Goal: Information Seeking & Learning: Learn about a topic

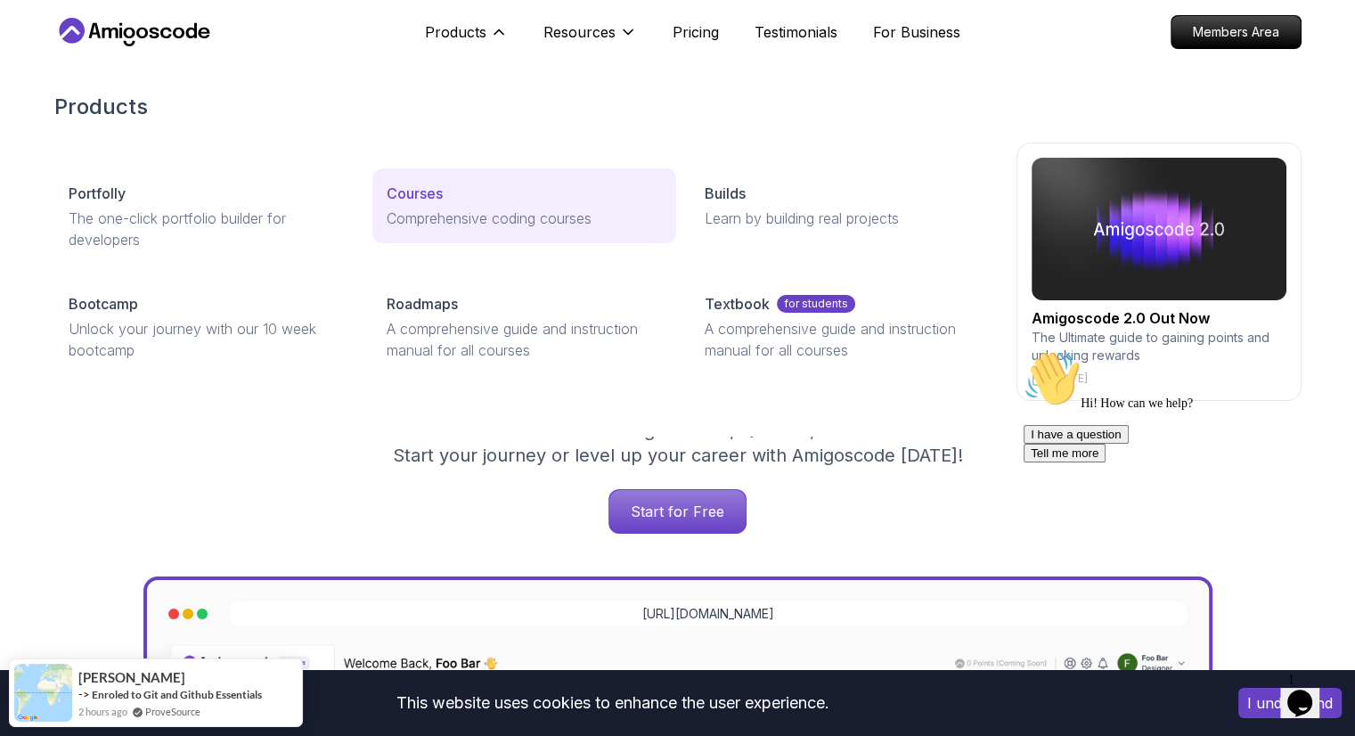
click at [435, 200] on p "Courses" at bounding box center [415, 193] width 56 height 21
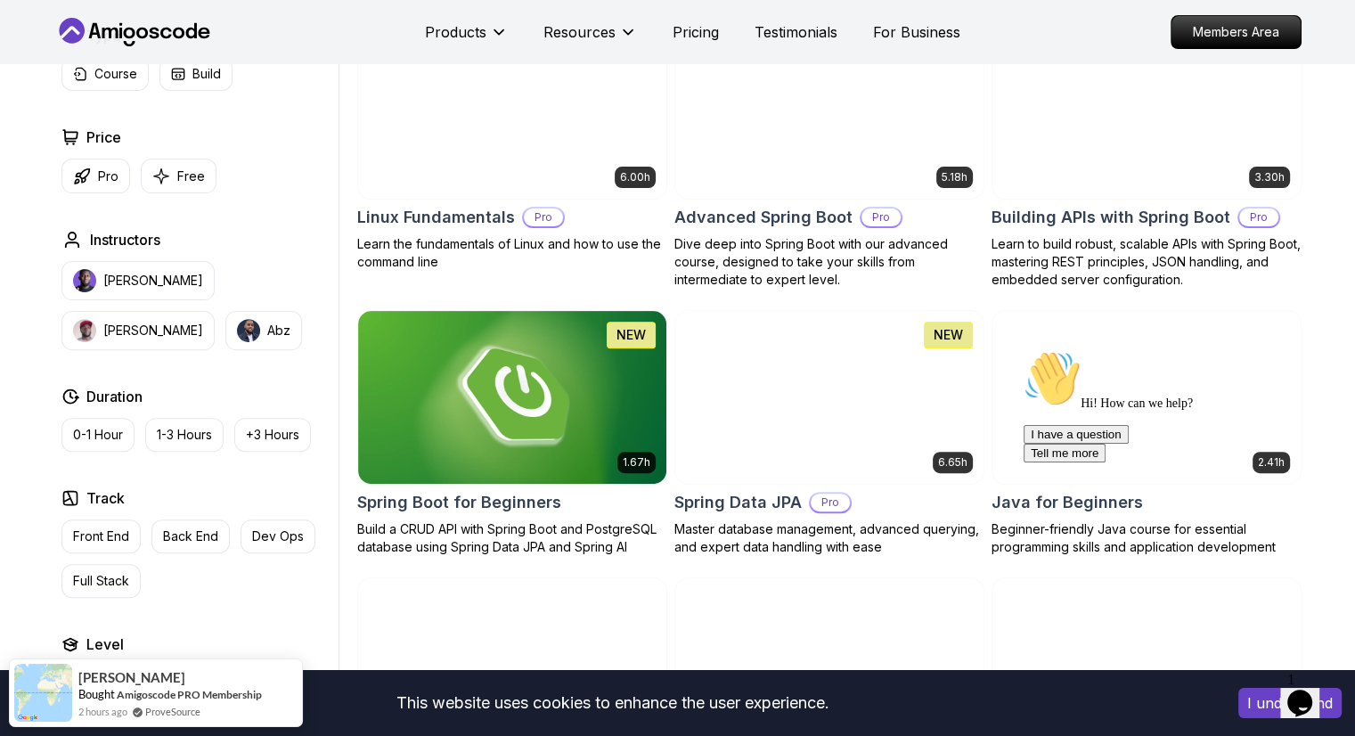
scroll to position [267, 0]
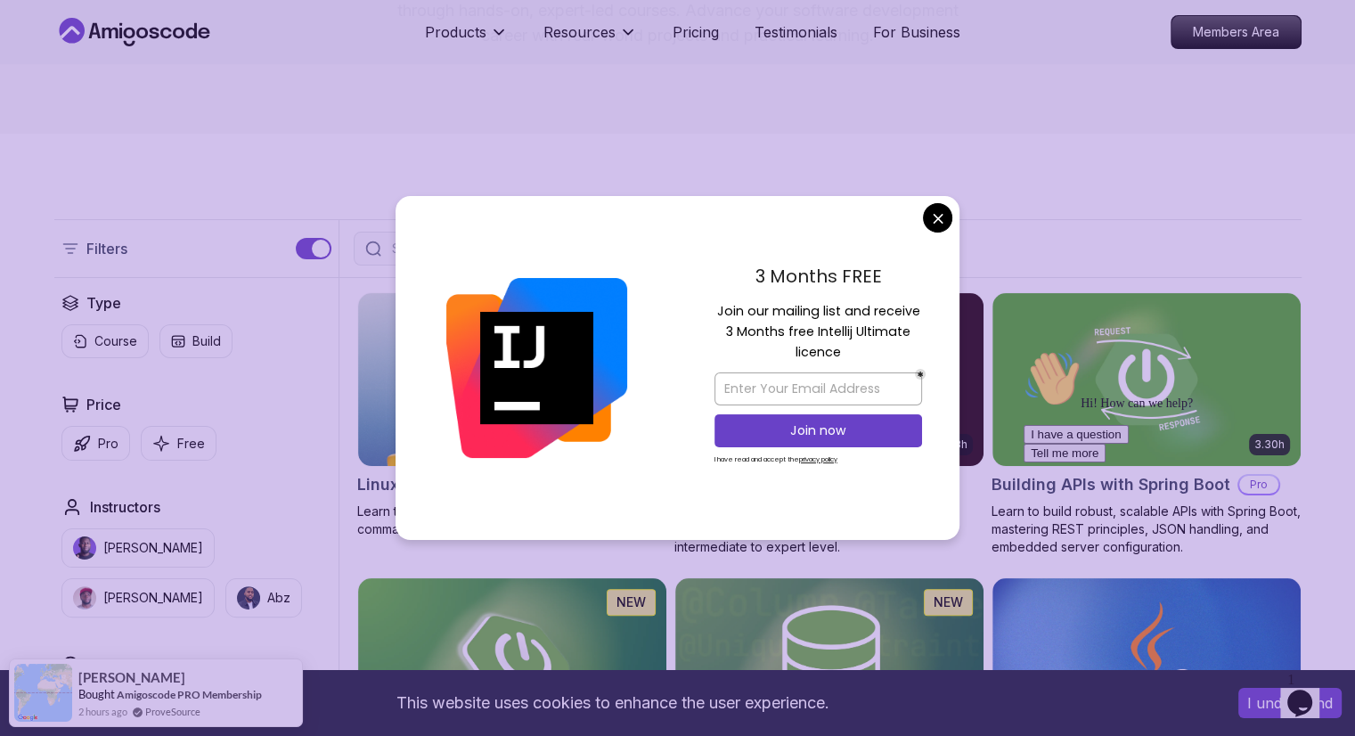
drag, startPoint x: 748, startPoint y: 307, endPoint x: 855, endPoint y: 311, distance: 107.0
click at [855, 311] on p "Join our mailing list and receive 3 Months free Intellij Ultimate licence" at bounding box center [819, 332] width 208 height 62
click at [819, 343] on p "Join our mailing list and receive 3 Months free Intellij Ultimate licence" at bounding box center [819, 332] width 208 height 62
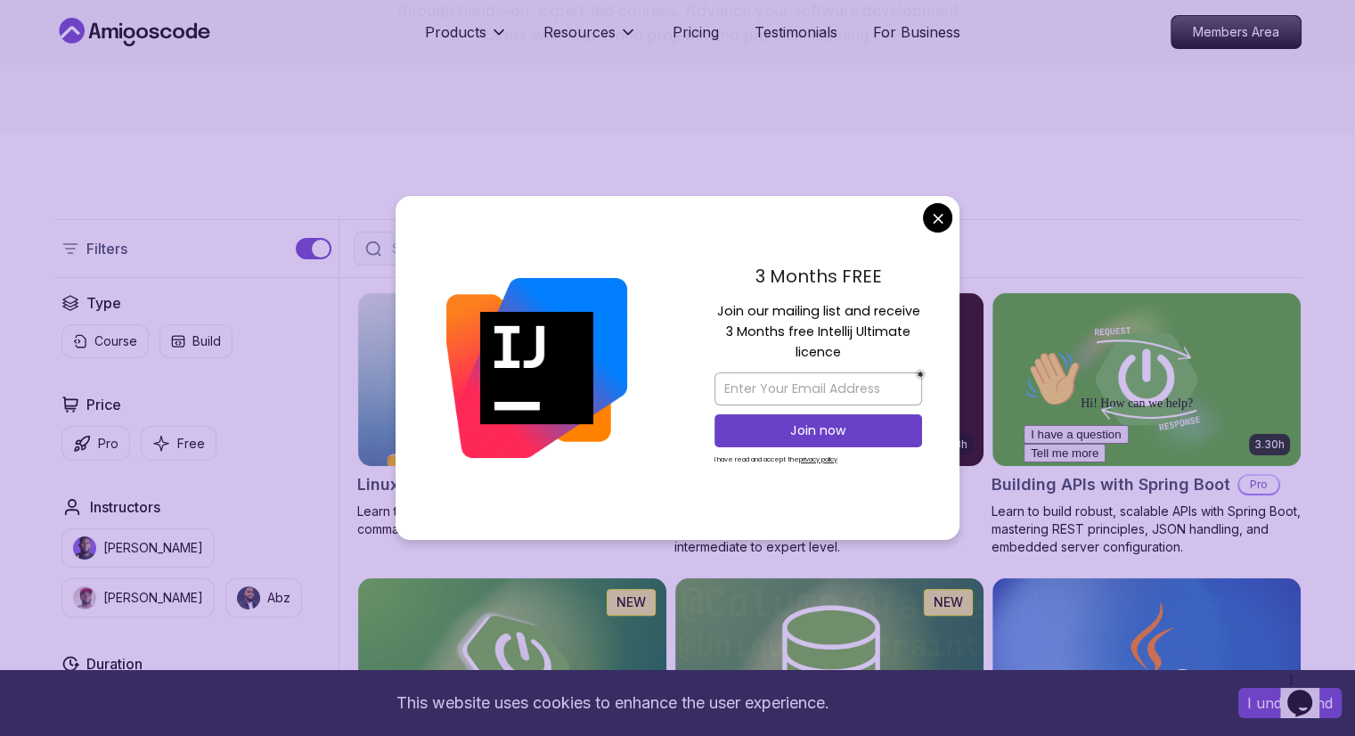
drag, startPoint x: 838, startPoint y: 358, endPoint x: 820, endPoint y: 323, distance: 39.8
click at [820, 323] on p "Join our mailing list and receive 3 Months free Intellij Ultimate licence" at bounding box center [819, 332] width 208 height 62
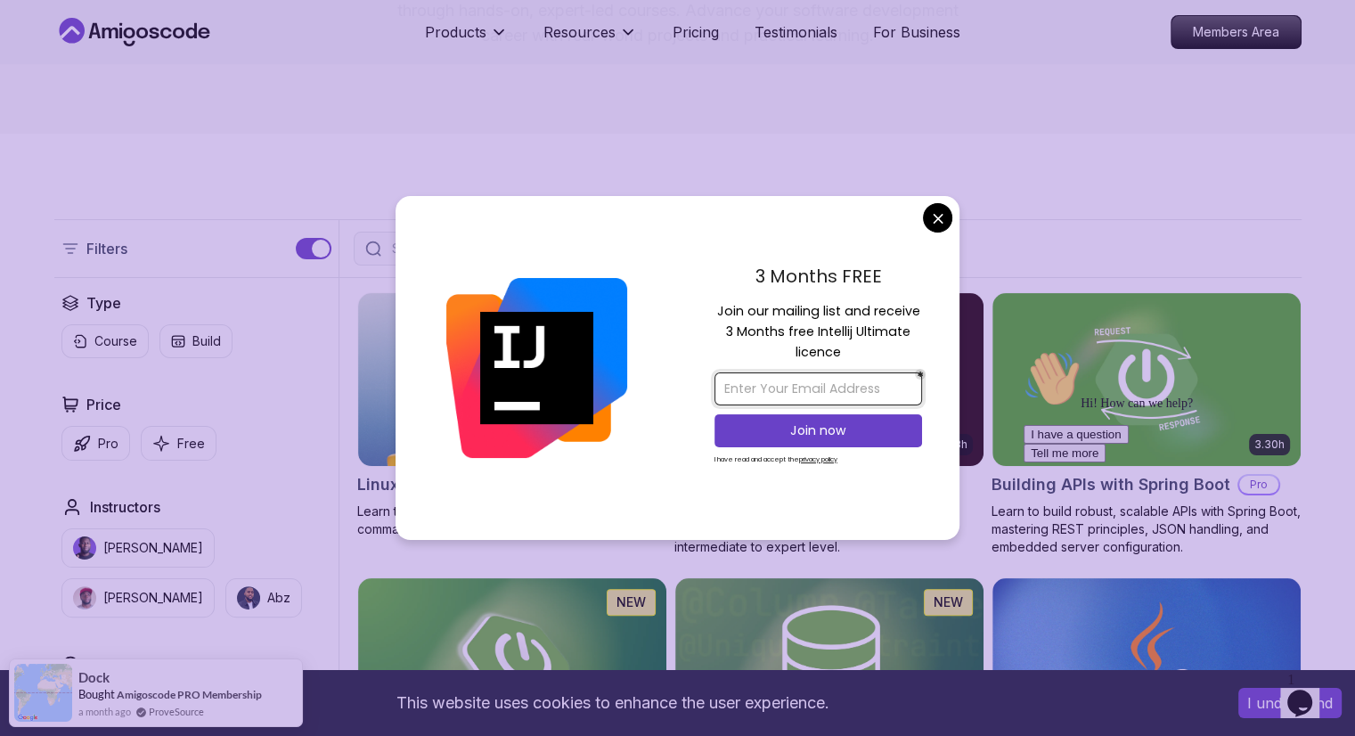
click at [787, 382] on input "email" at bounding box center [819, 388] width 208 height 33
click at [792, 383] on input "email" at bounding box center [819, 388] width 208 height 33
type input "[EMAIL_ADDRESS][DOMAIN_NAME]"
click at [785, 421] on p "Join now" at bounding box center [818, 430] width 168 height 18
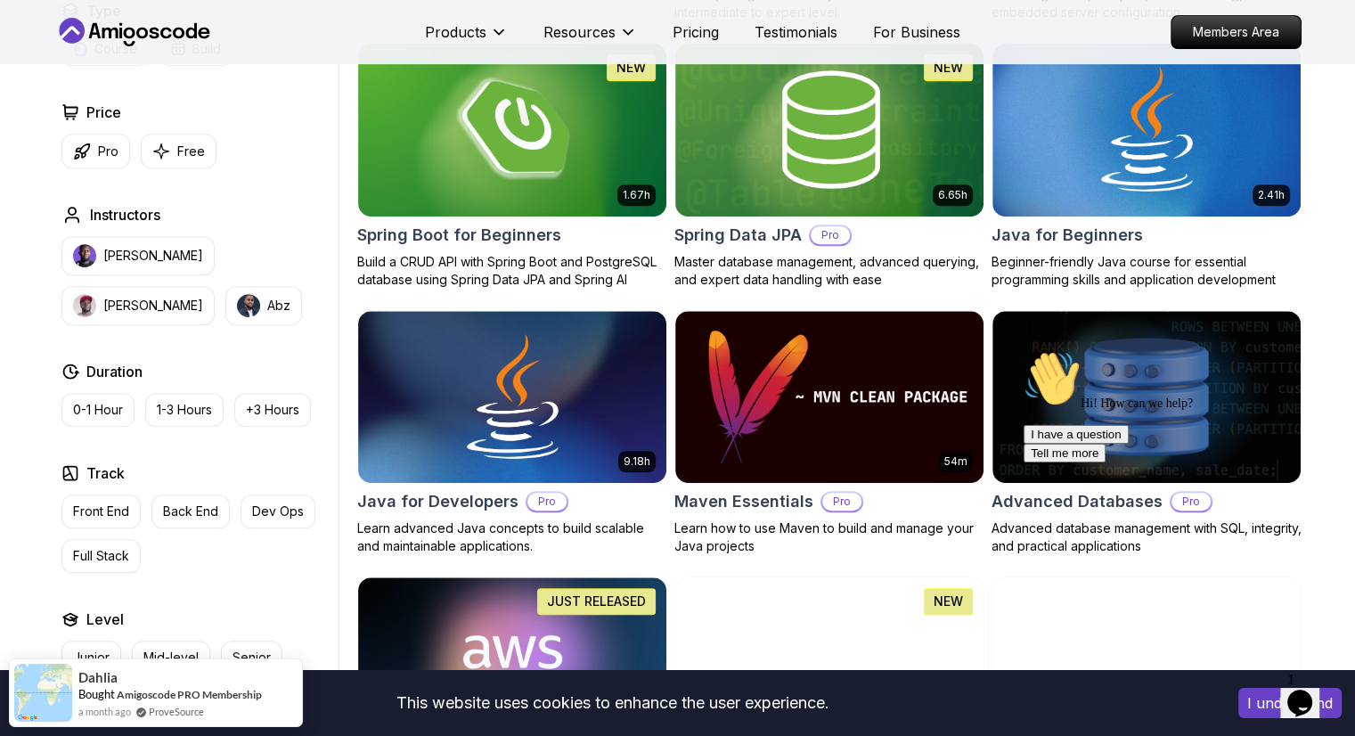
scroll to position [1069, 0]
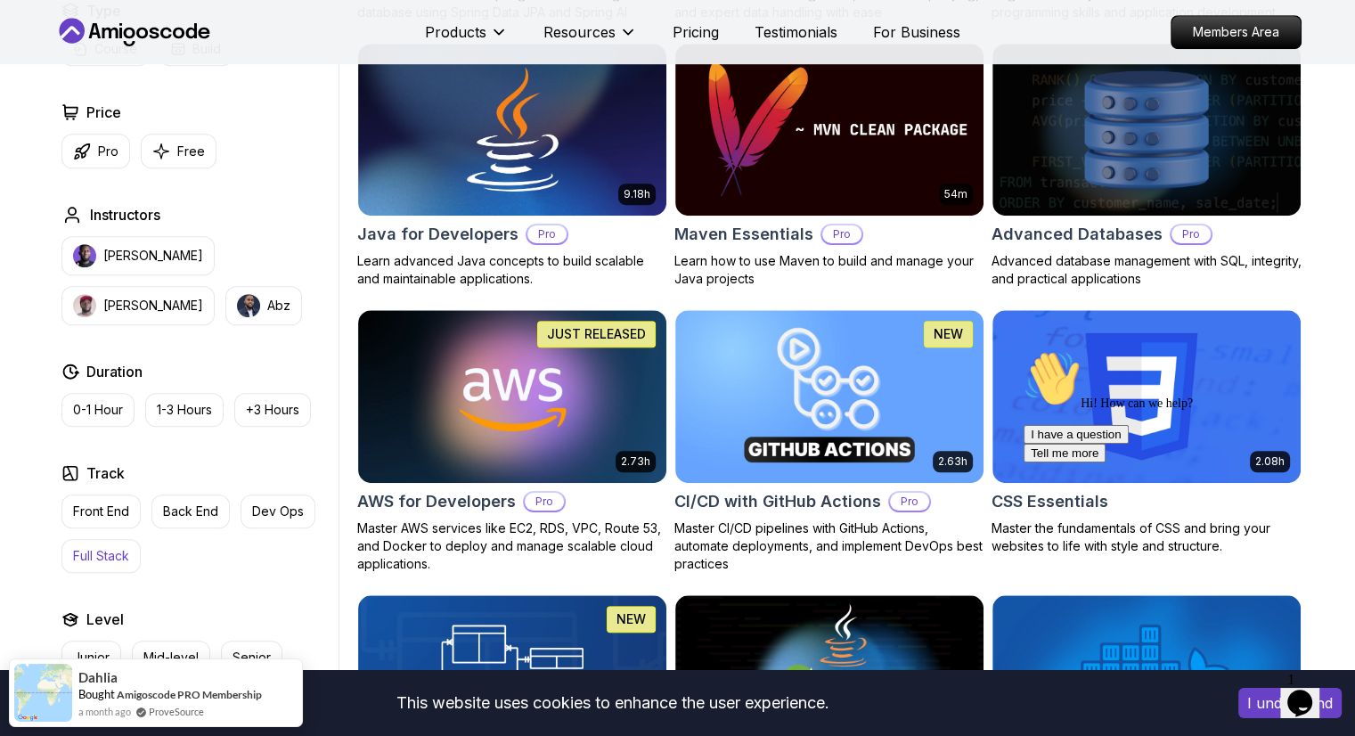
click at [96, 544] on button "Full Stack" at bounding box center [100, 556] width 79 height 34
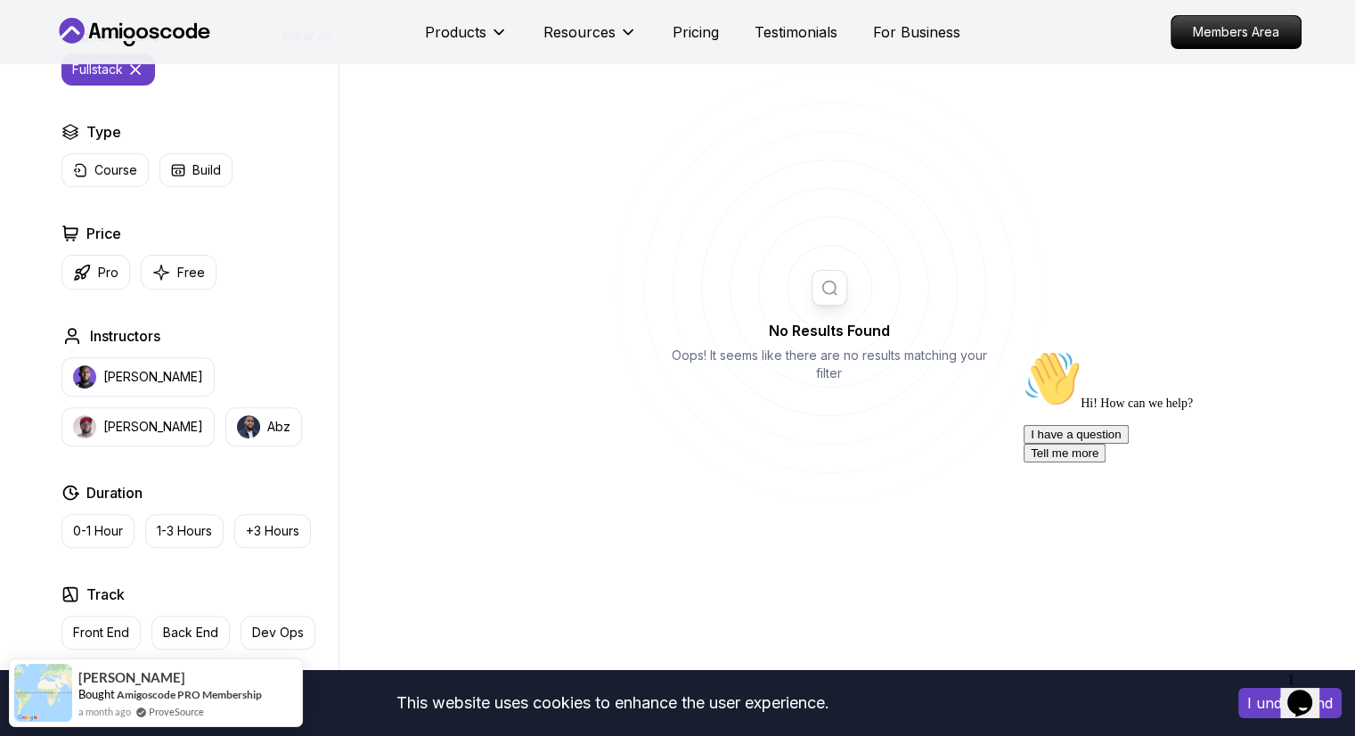
scroll to position [267, 0]
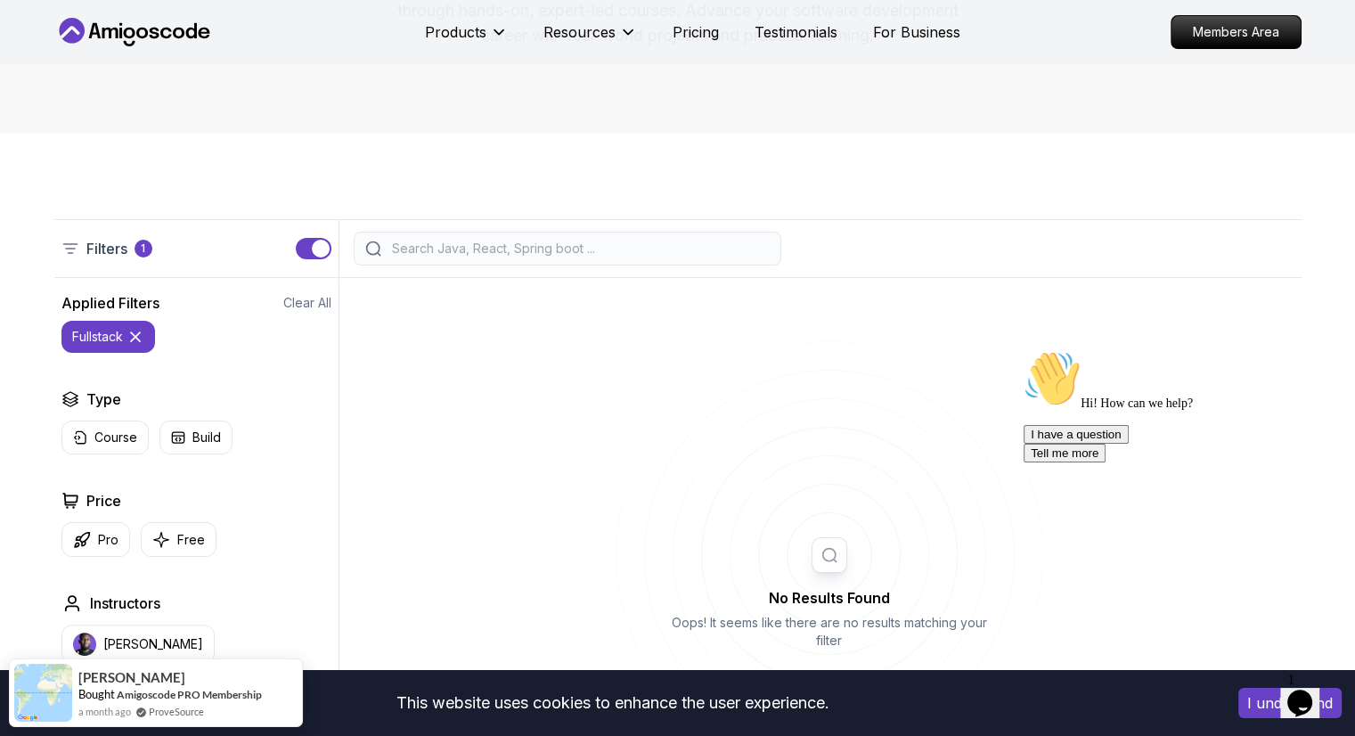
click at [137, 333] on icon at bounding box center [136, 337] width 18 height 18
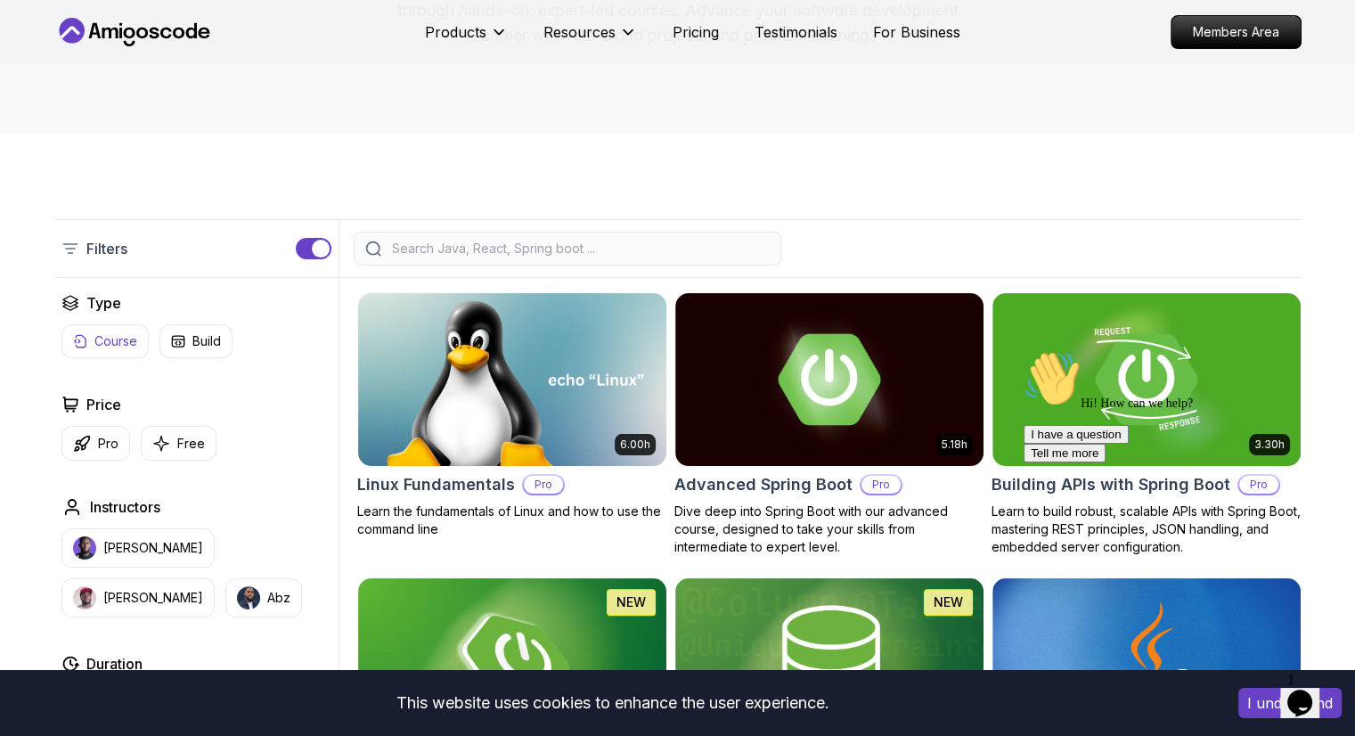
click at [89, 339] on button "Course" at bounding box center [104, 341] width 87 height 34
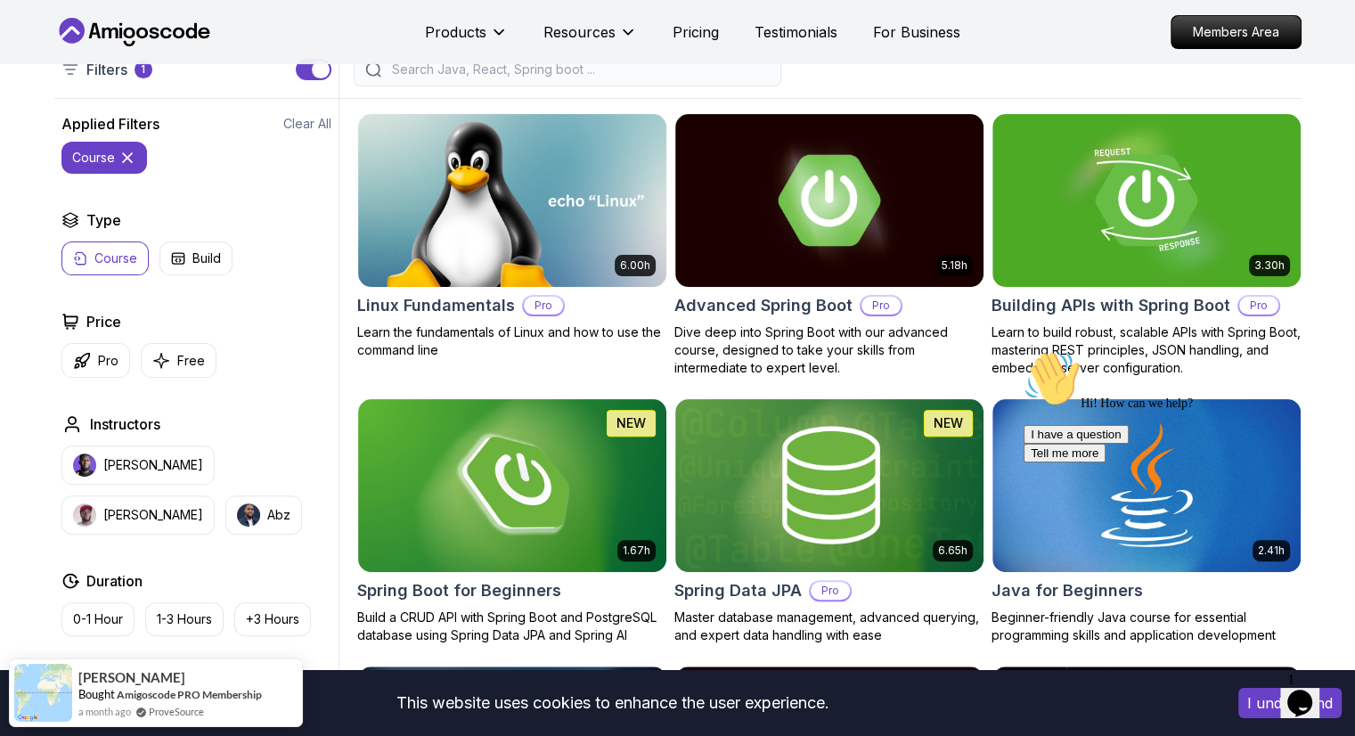
scroll to position [535, 0]
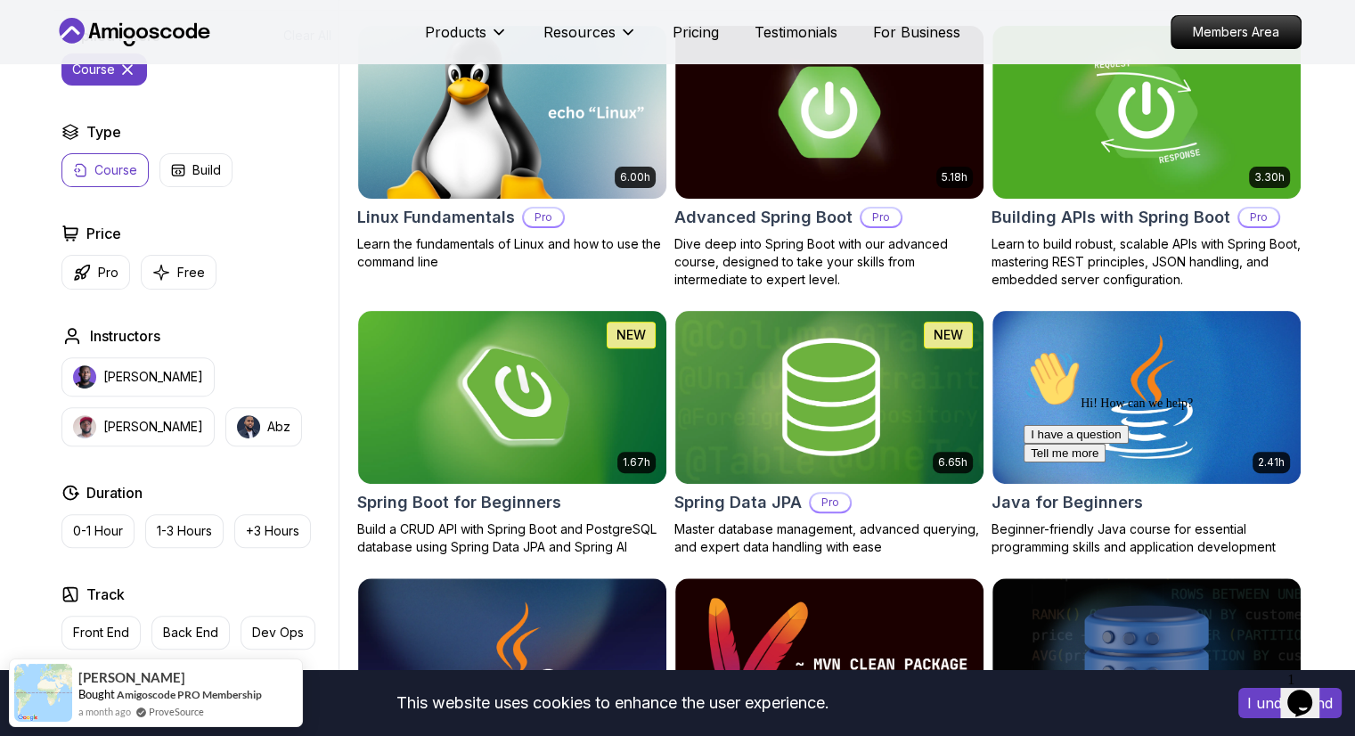
click at [103, 251] on div "Price Pro Free" at bounding box center [196, 256] width 270 height 67
click at [103, 269] on p "Pro" at bounding box center [108, 273] width 20 height 18
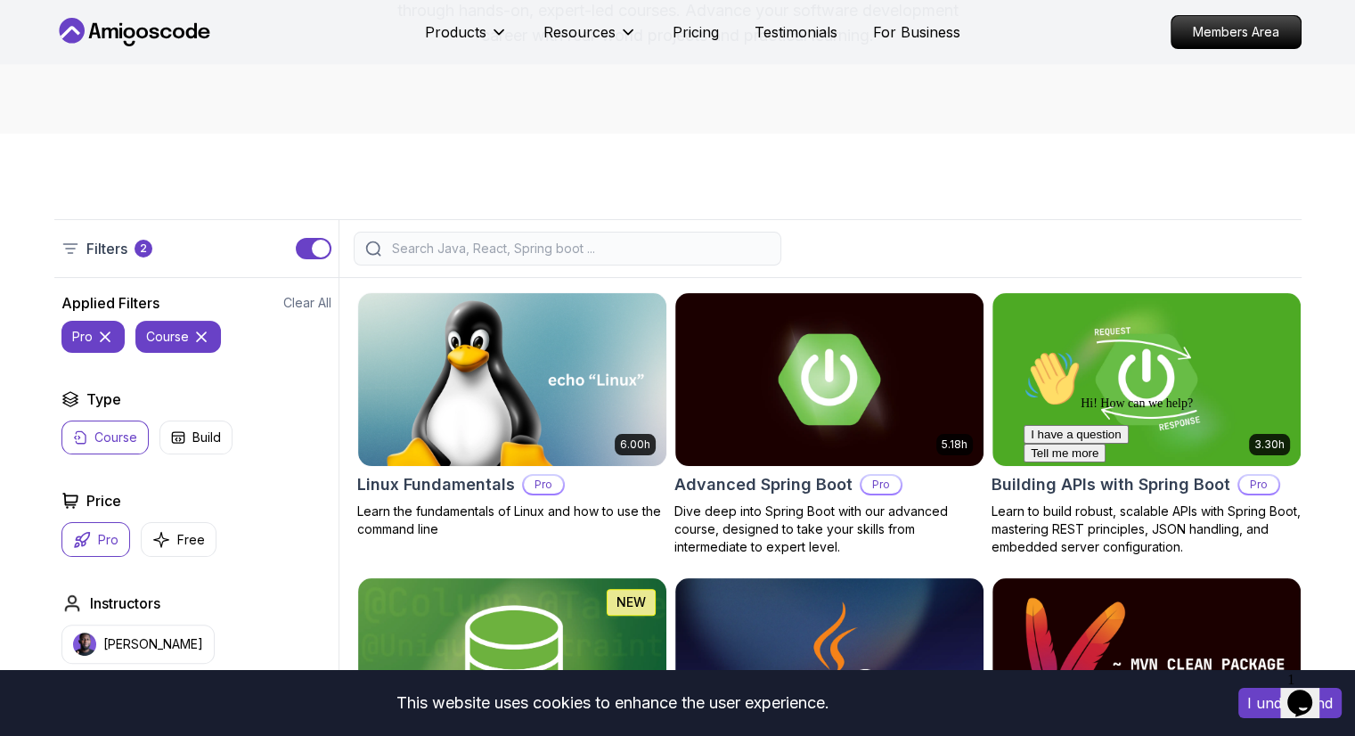
scroll to position [535, 0]
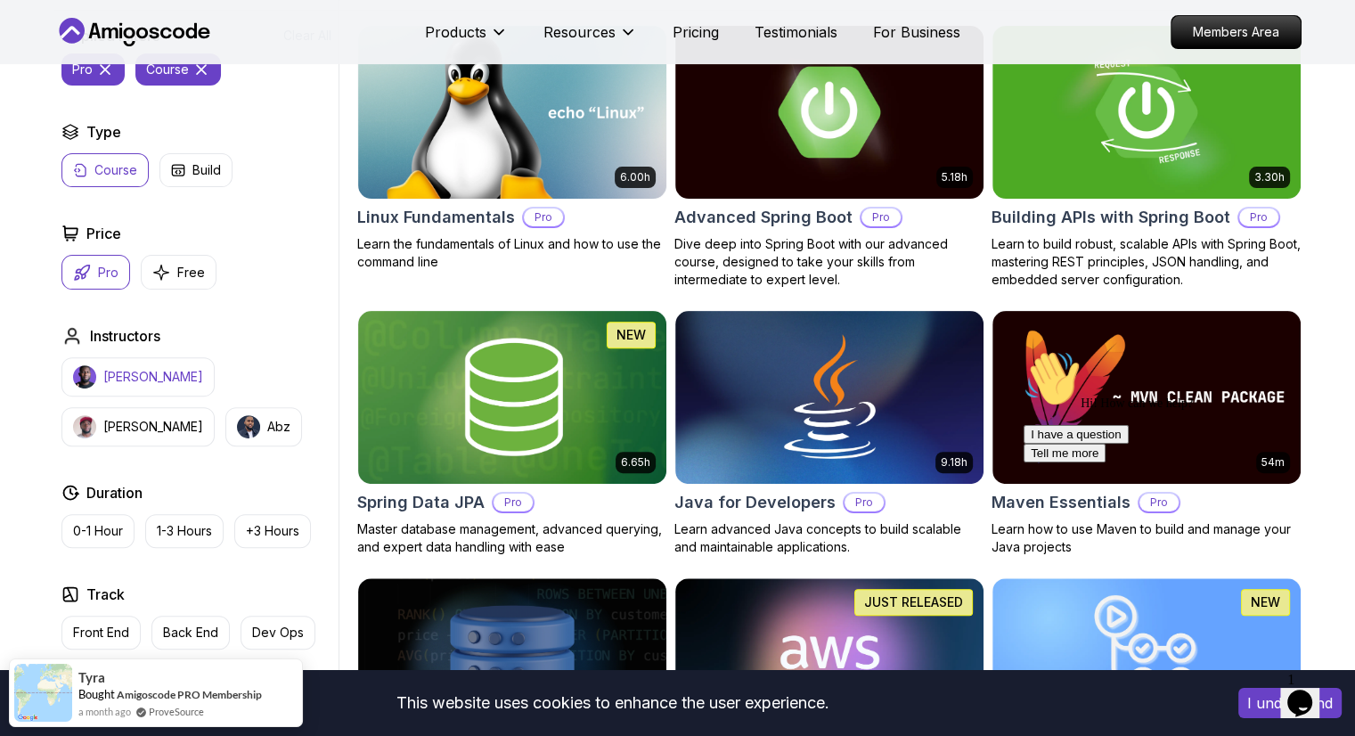
click at [132, 361] on button "[PERSON_NAME]" at bounding box center [137, 376] width 153 height 39
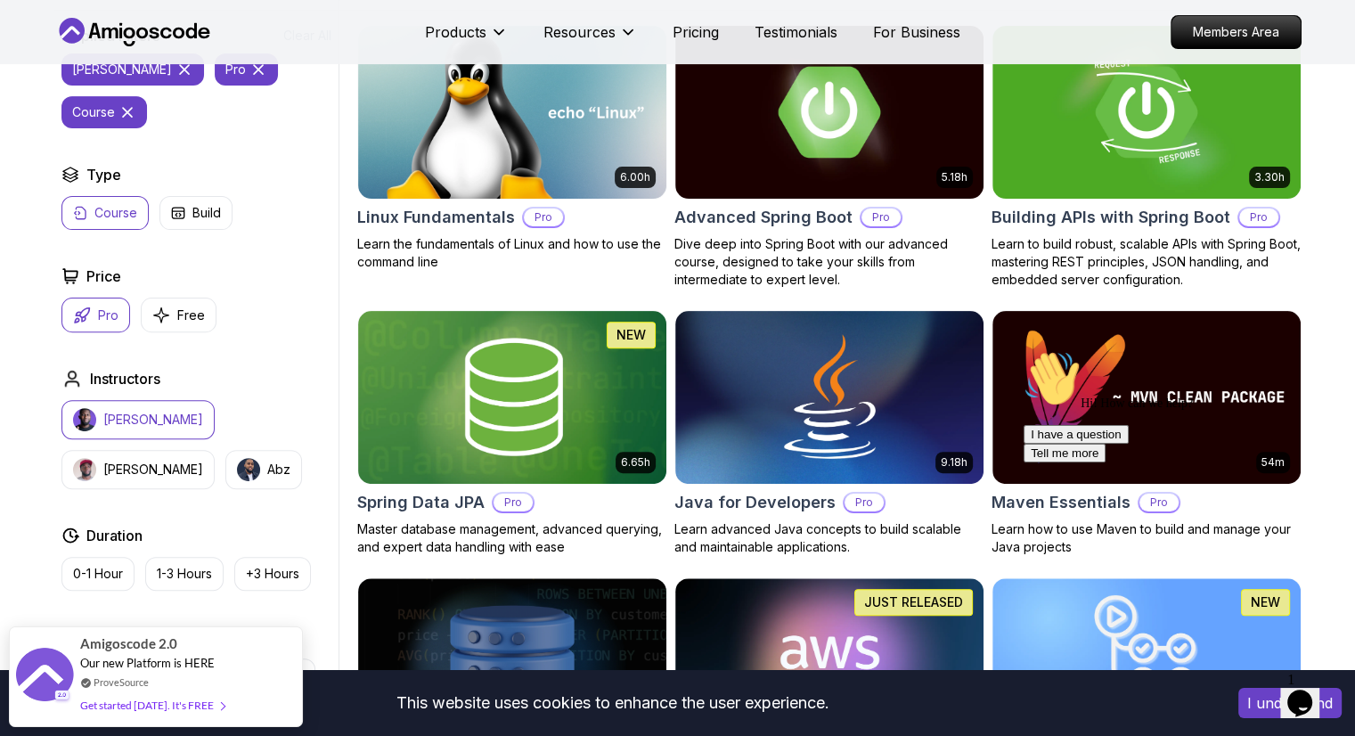
click at [249, 75] on icon at bounding box center [258, 70] width 18 height 18
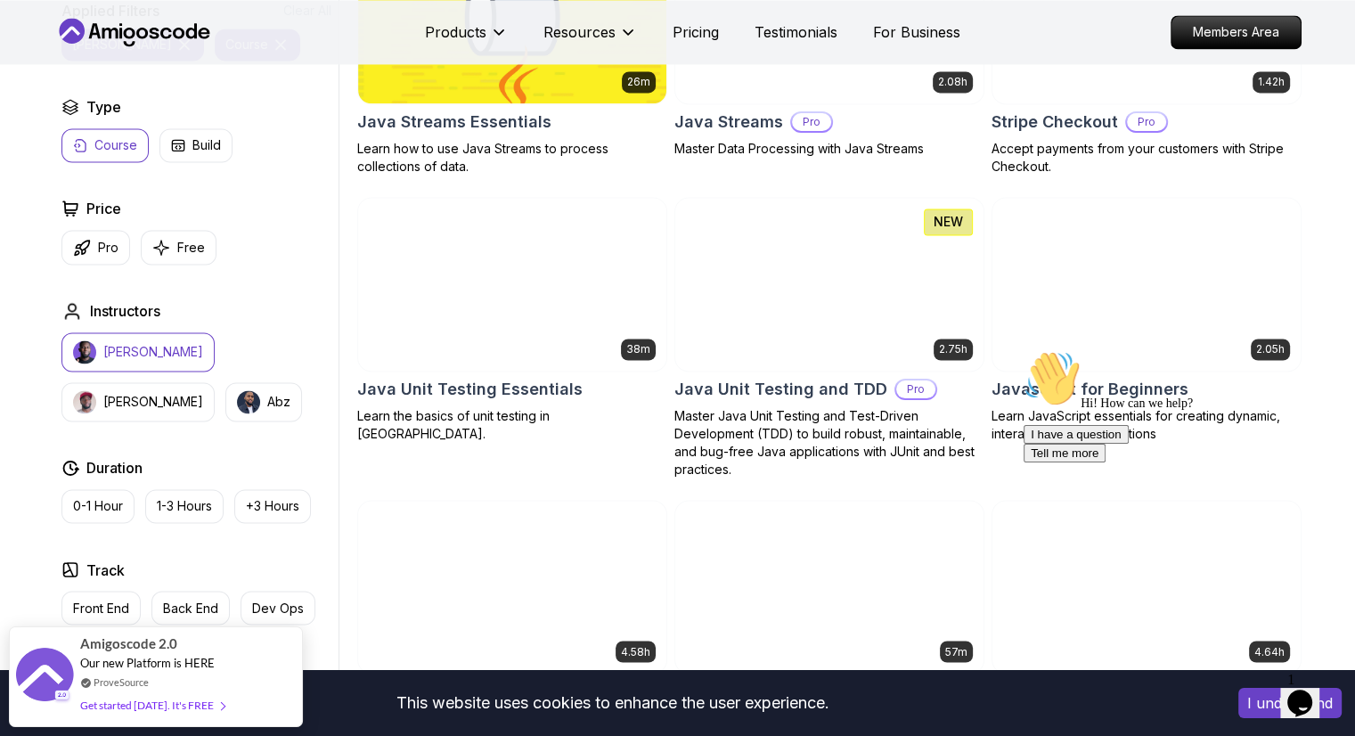
scroll to position [2940, 0]
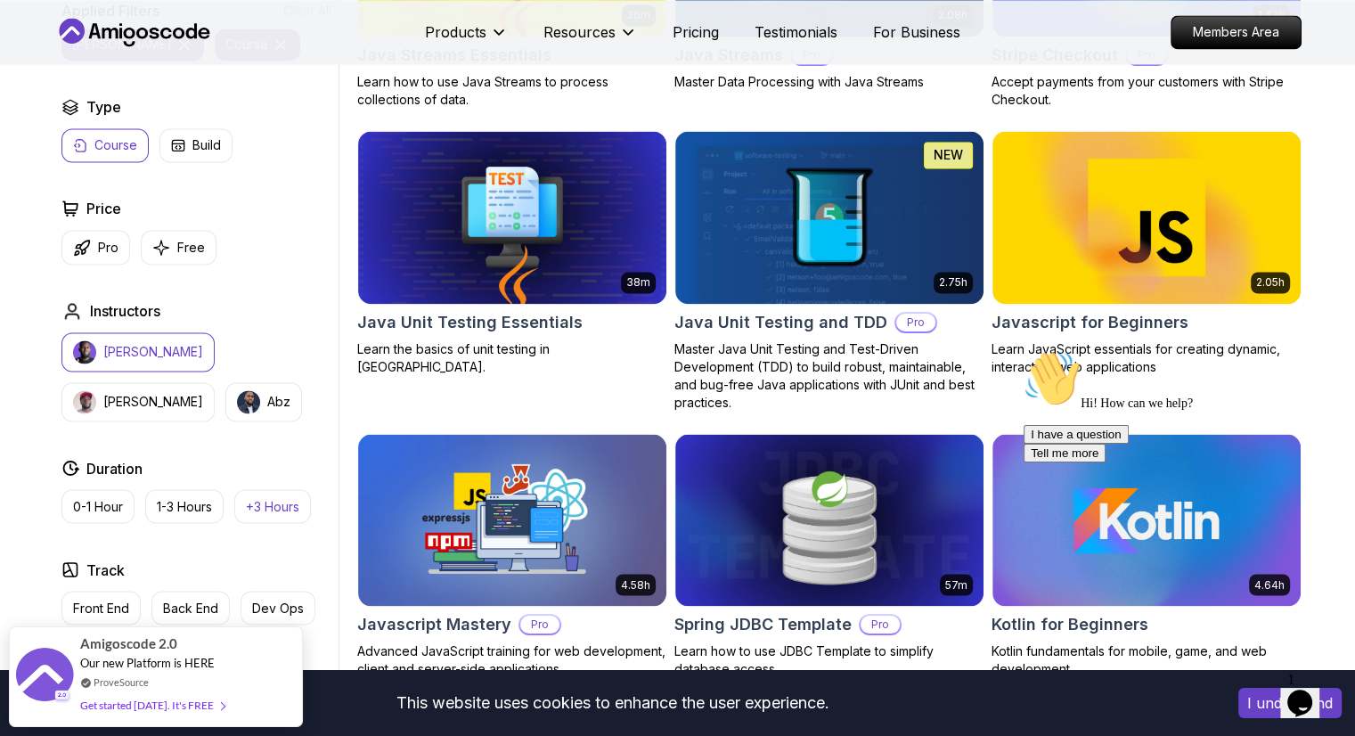
click at [274, 500] on p "+3 Hours" at bounding box center [272, 506] width 53 height 18
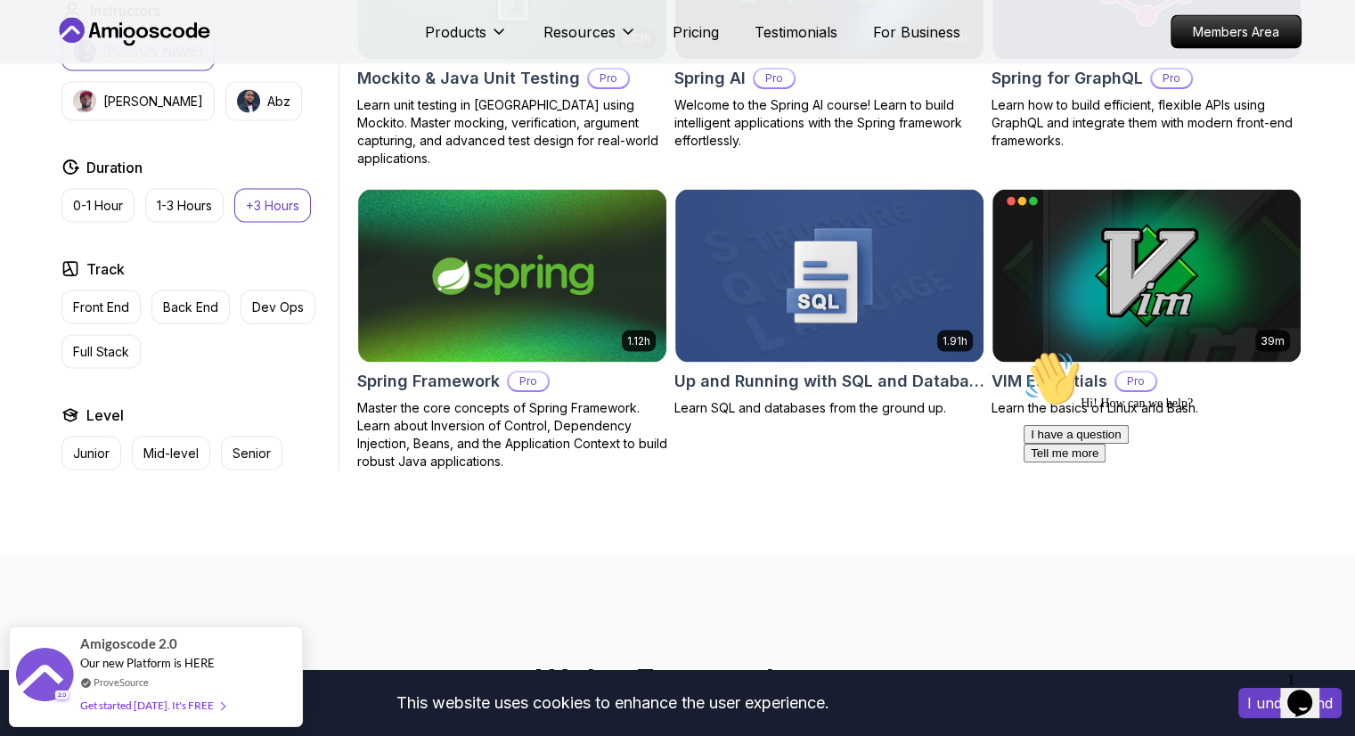
scroll to position [3475, 0]
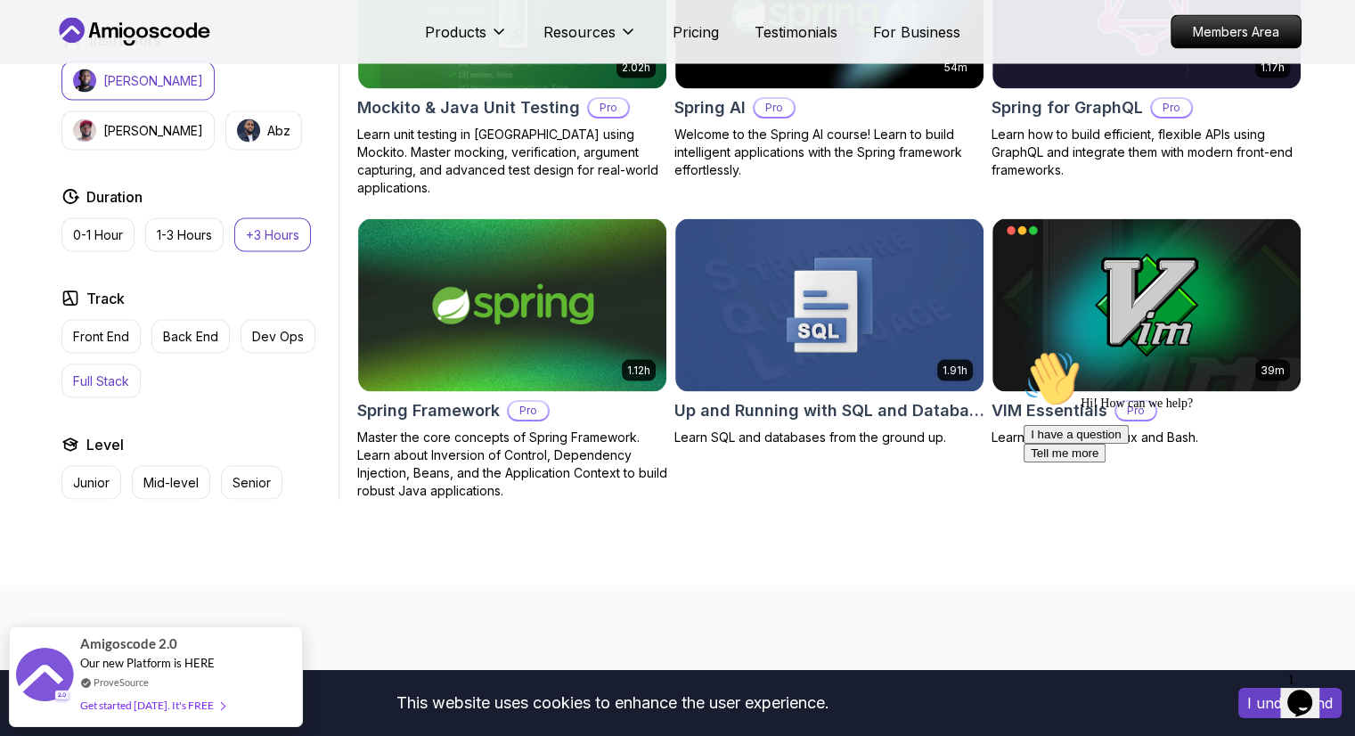
click at [103, 372] on p "Full Stack" at bounding box center [101, 381] width 56 height 18
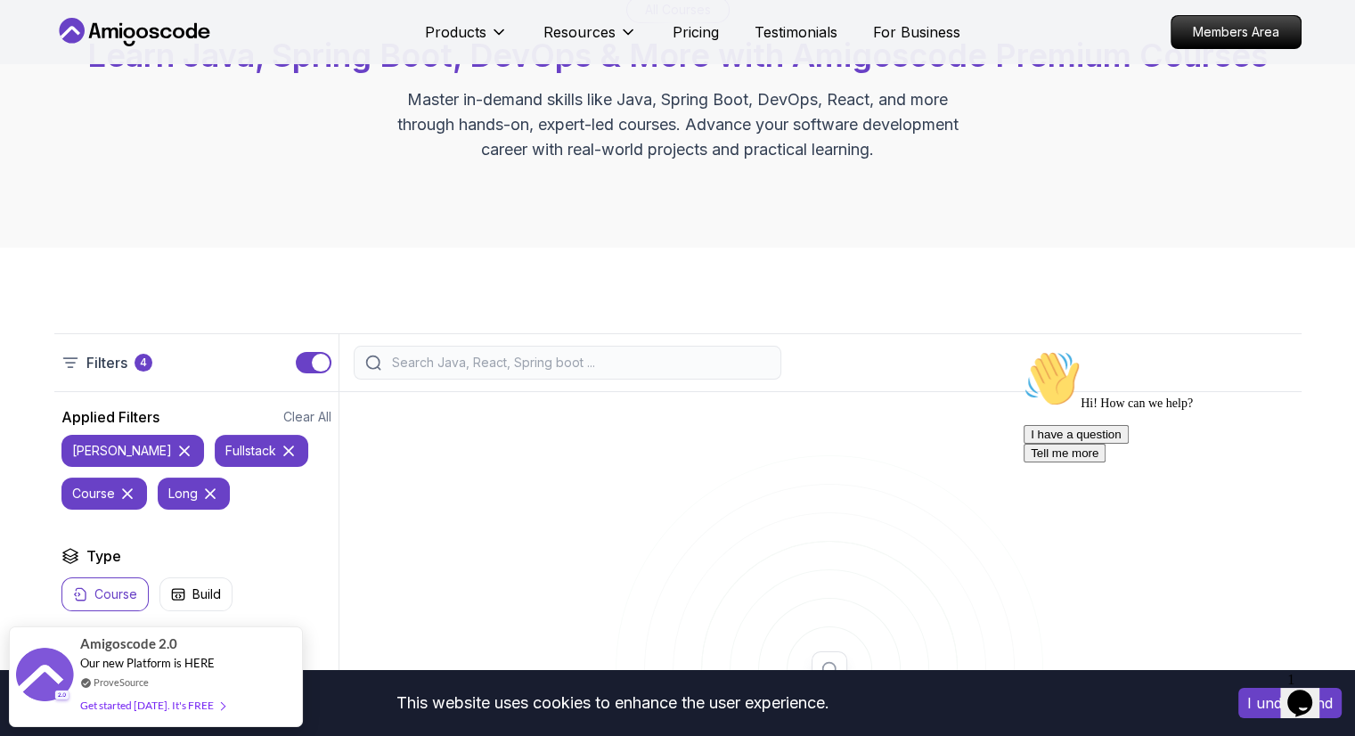
scroll to position [535, 0]
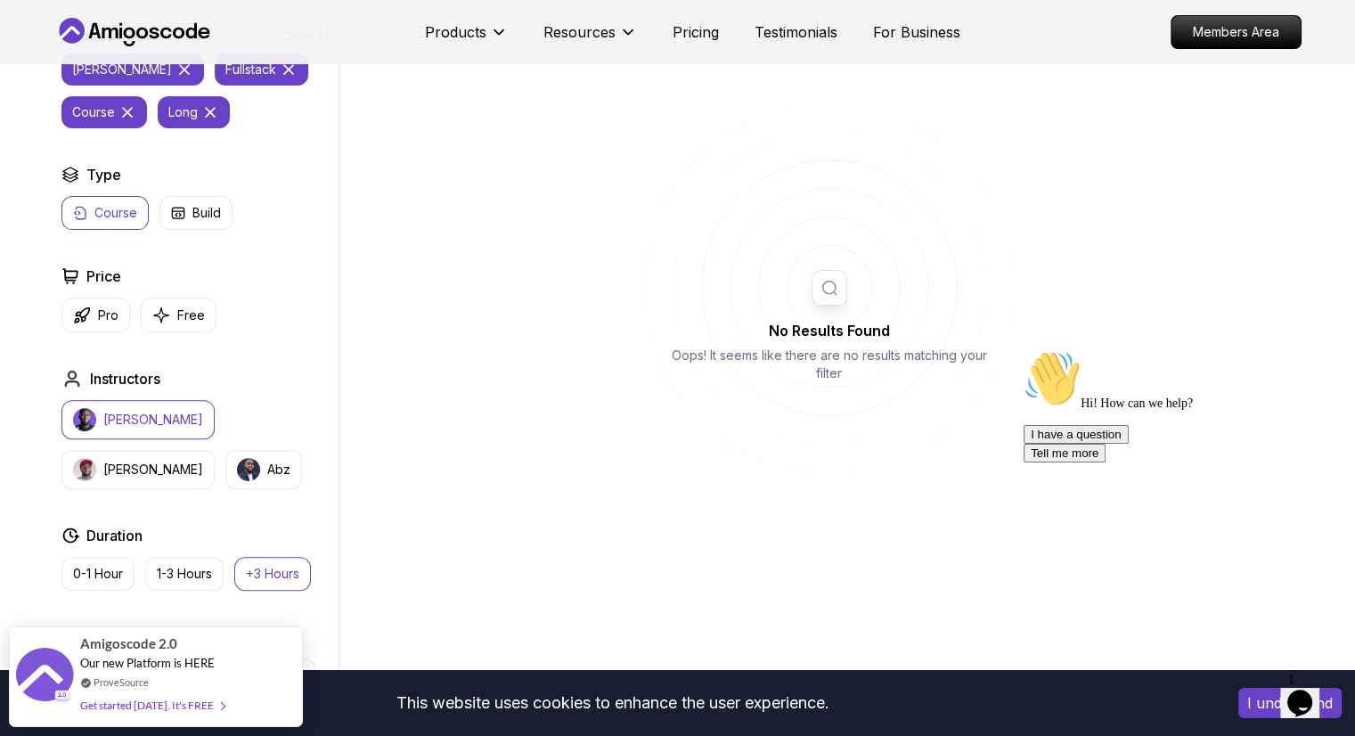
click at [124, 109] on icon at bounding box center [127, 112] width 9 height 9
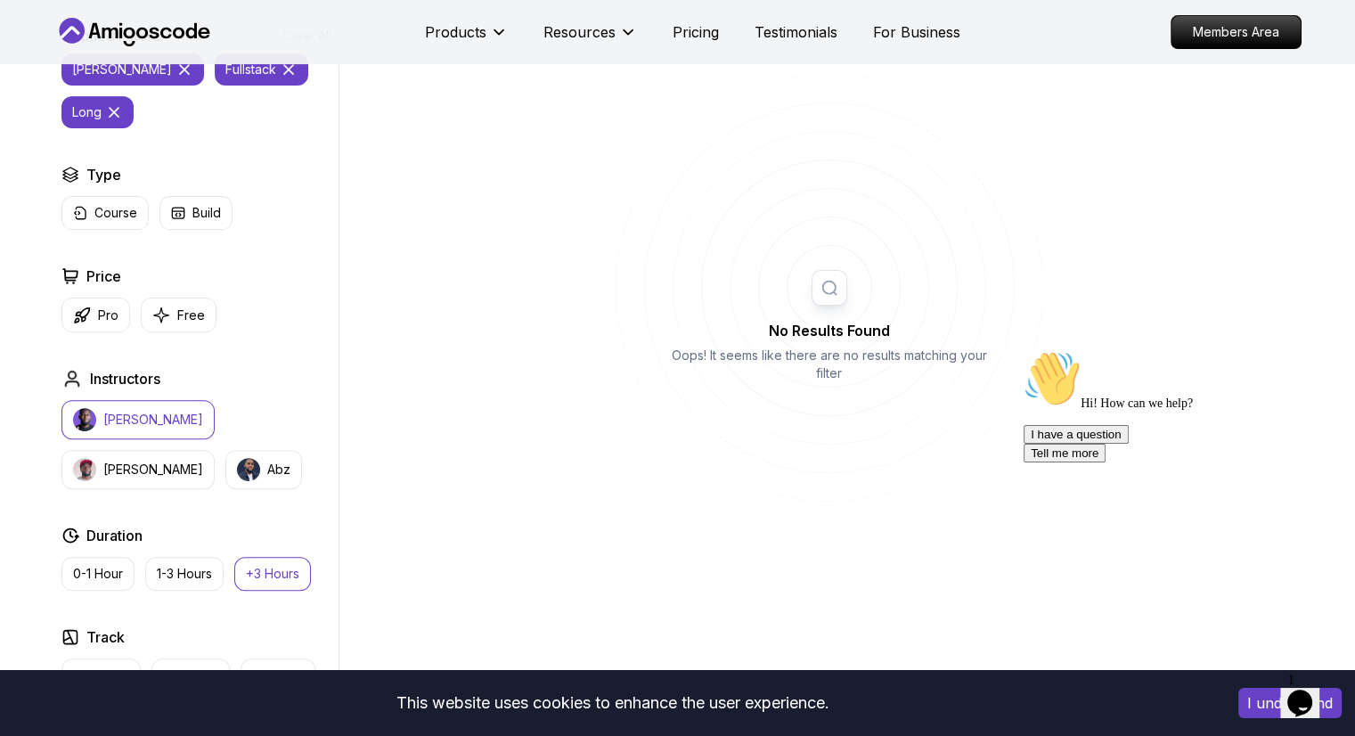
click at [119, 110] on icon at bounding box center [114, 112] width 18 height 18
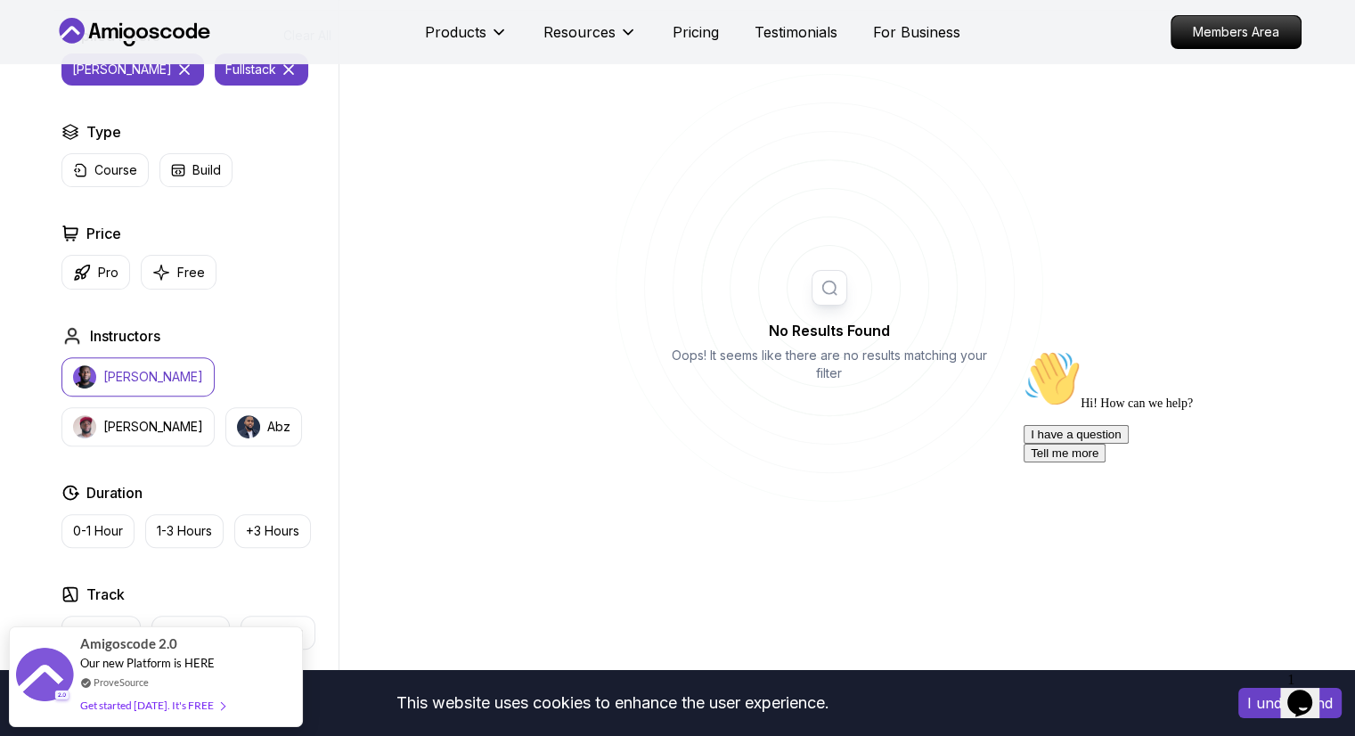
click at [176, 69] on icon at bounding box center [185, 70] width 18 height 18
click at [136, 70] on icon at bounding box center [135, 69] width 9 height 9
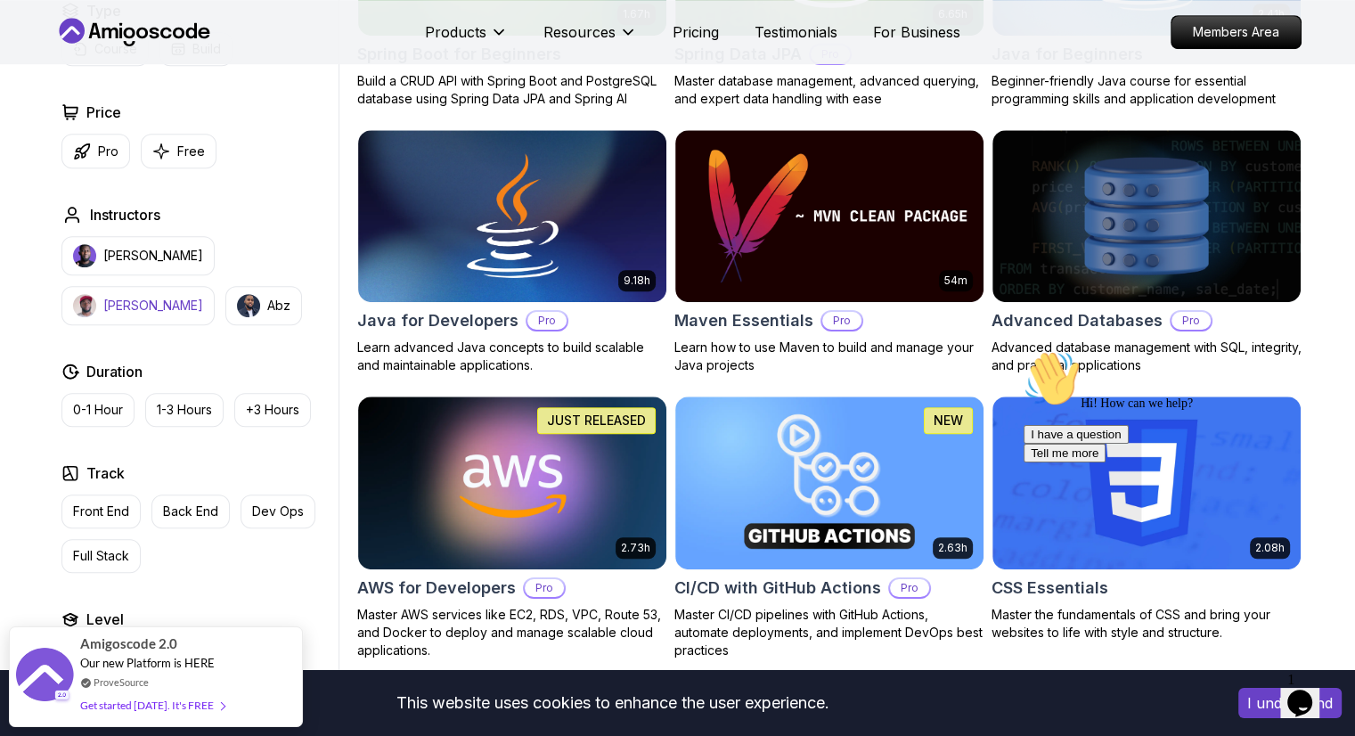
scroll to position [1069, 0]
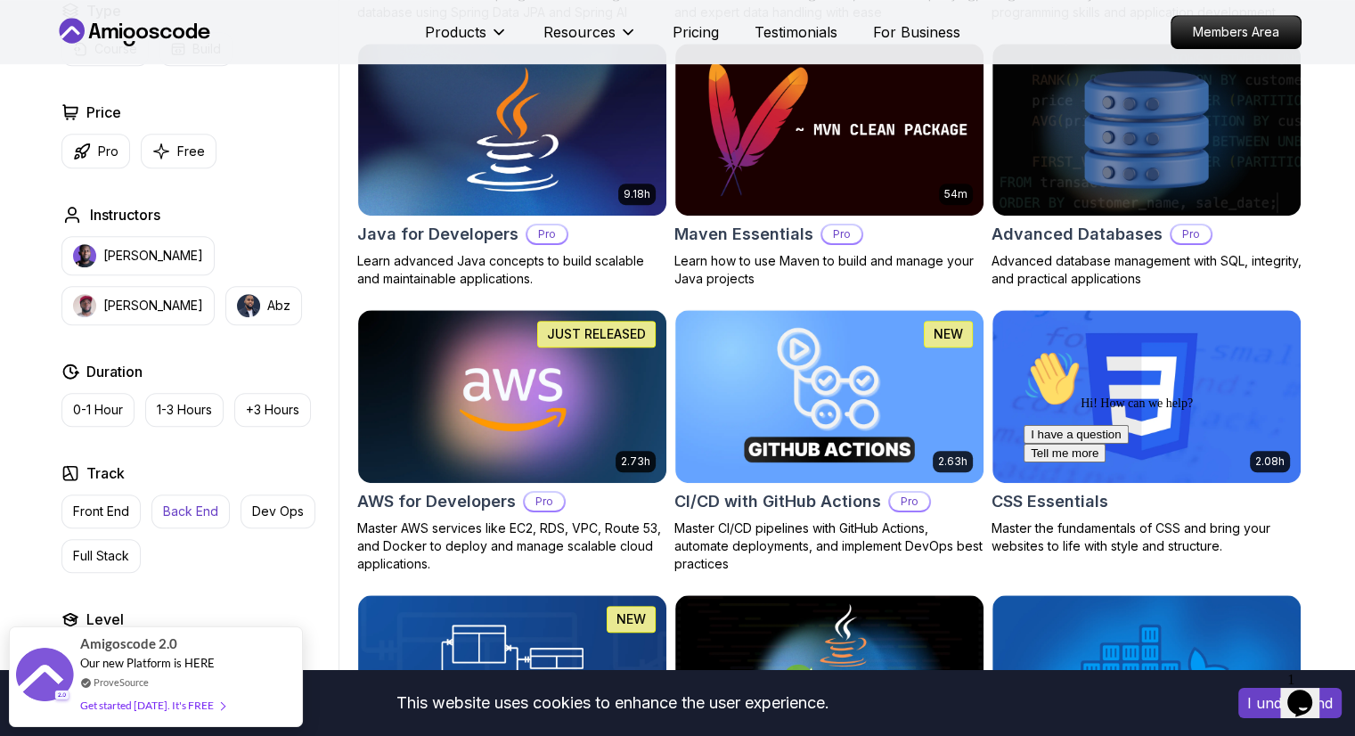
click at [179, 507] on p "Back End" at bounding box center [190, 512] width 55 height 18
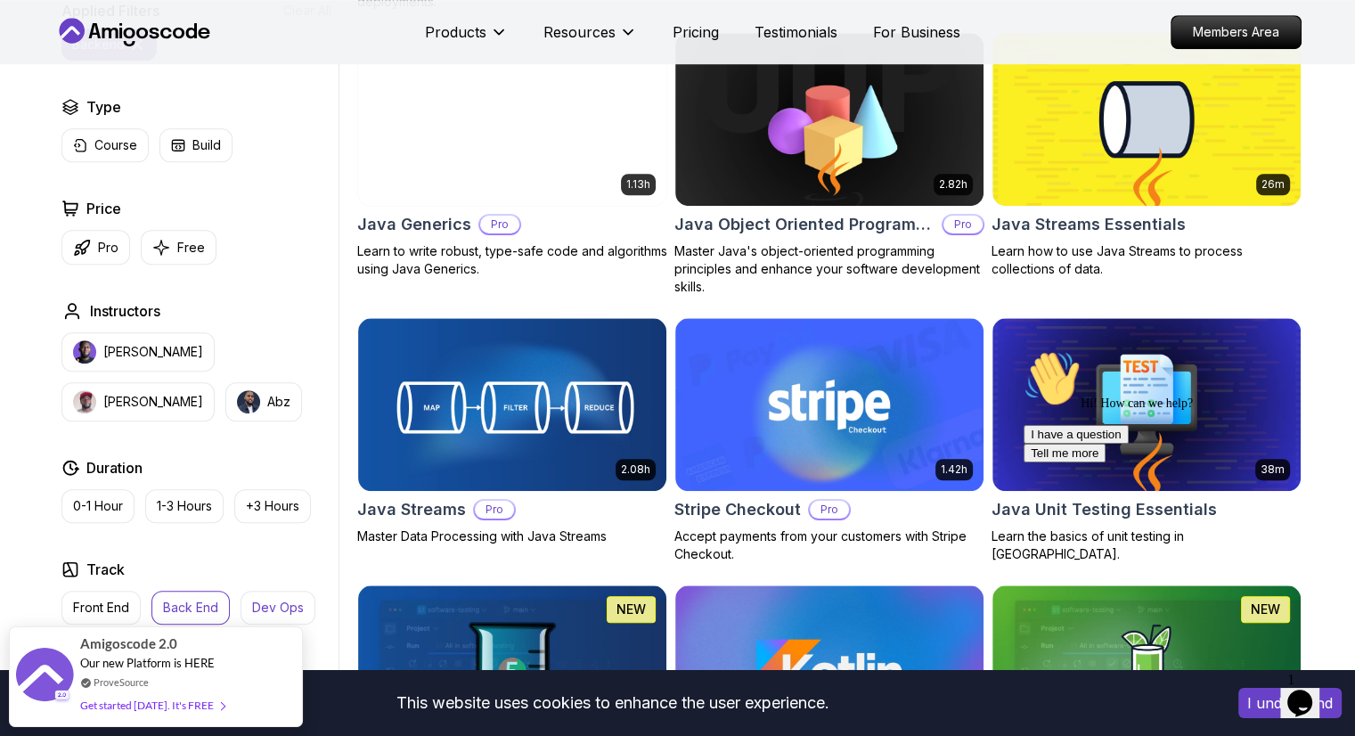
scroll to position [1336, 0]
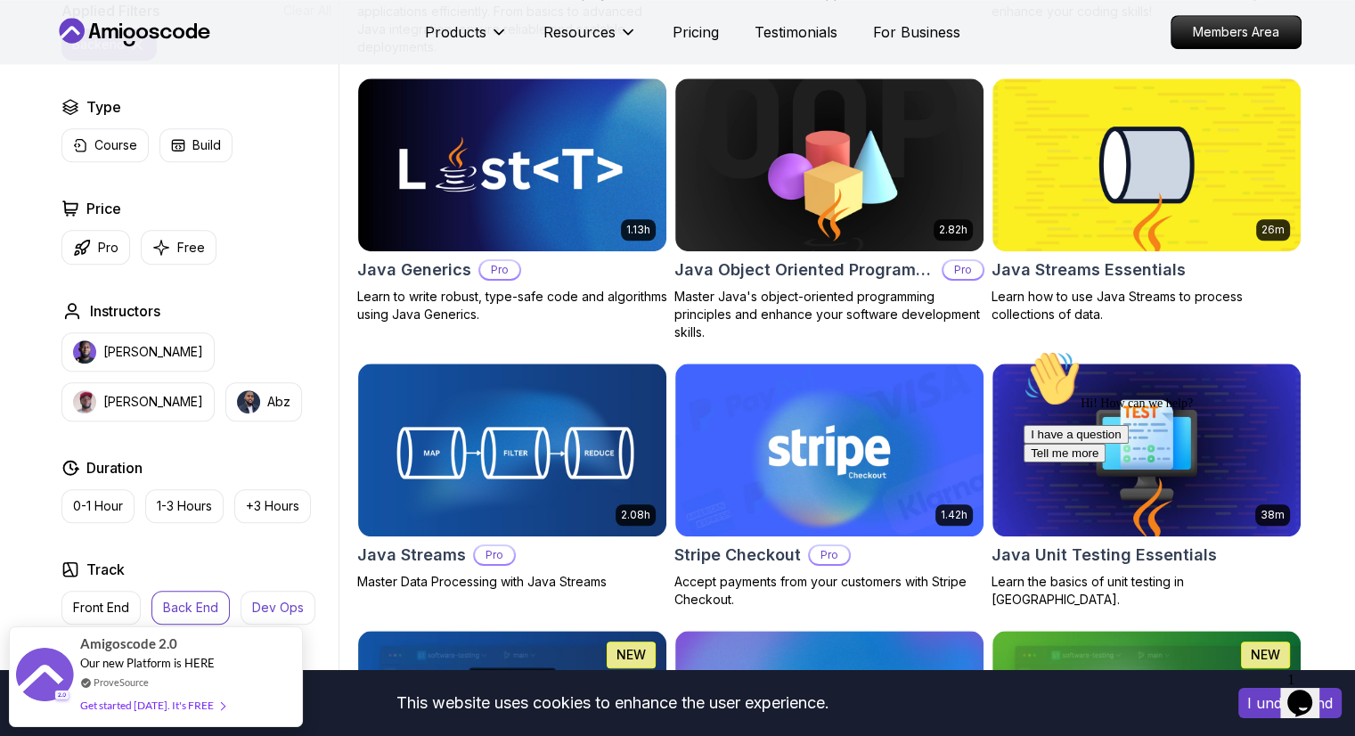
click at [257, 599] on p "Dev Ops" at bounding box center [278, 608] width 52 height 18
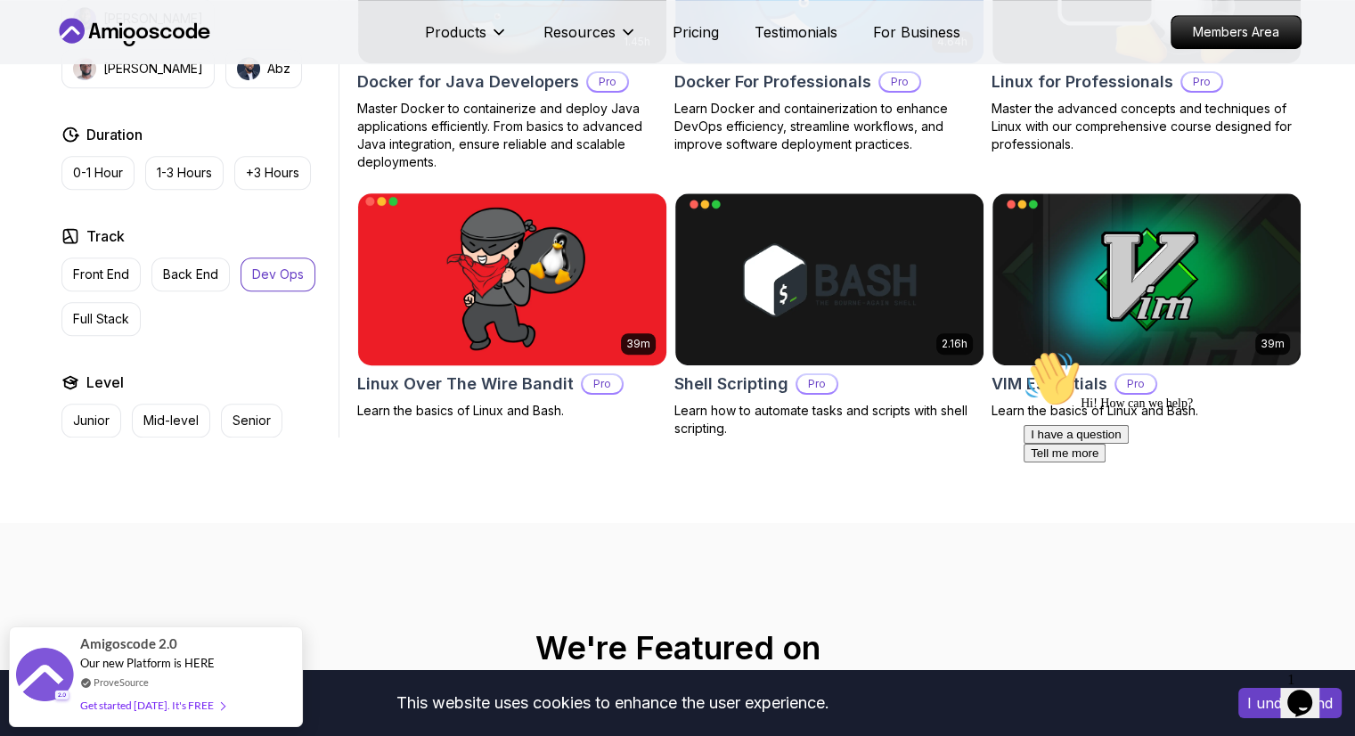
scroll to position [1069, 0]
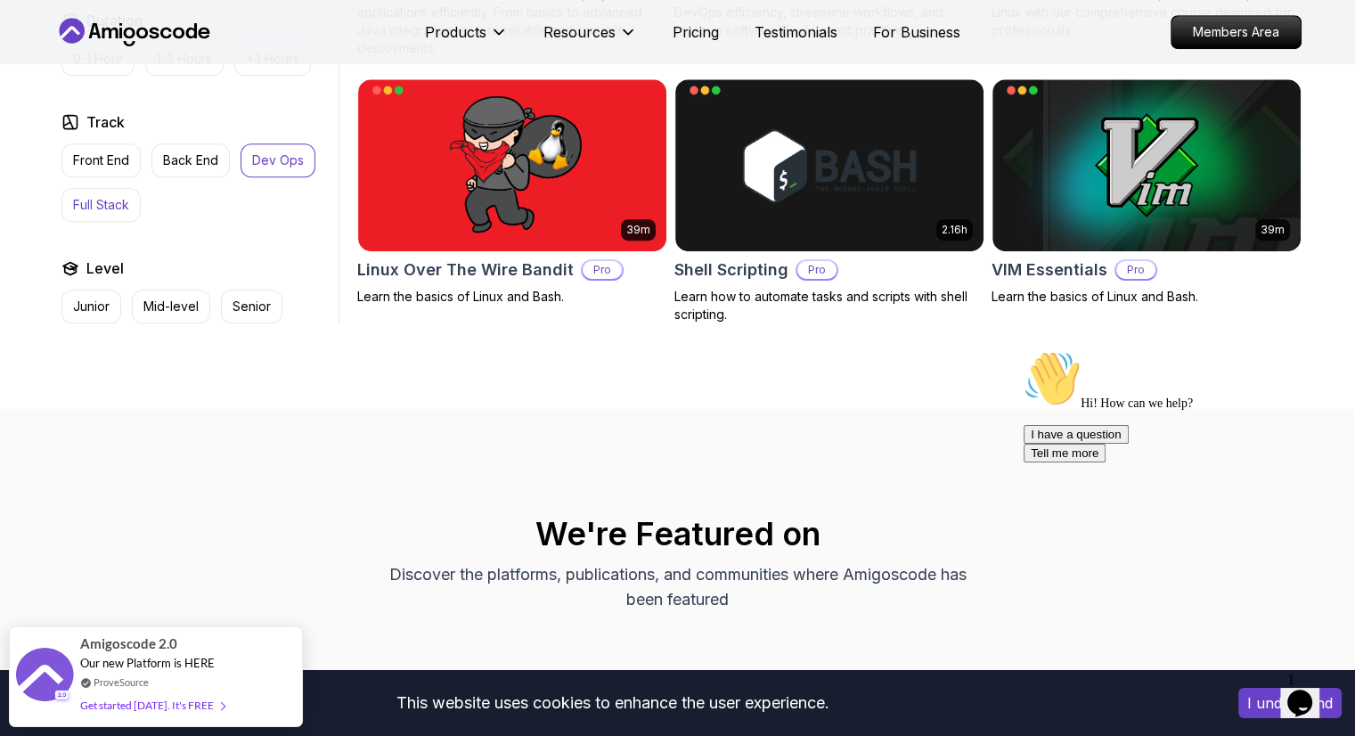
click at [102, 201] on p "Full Stack" at bounding box center [101, 205] width 56 height 18
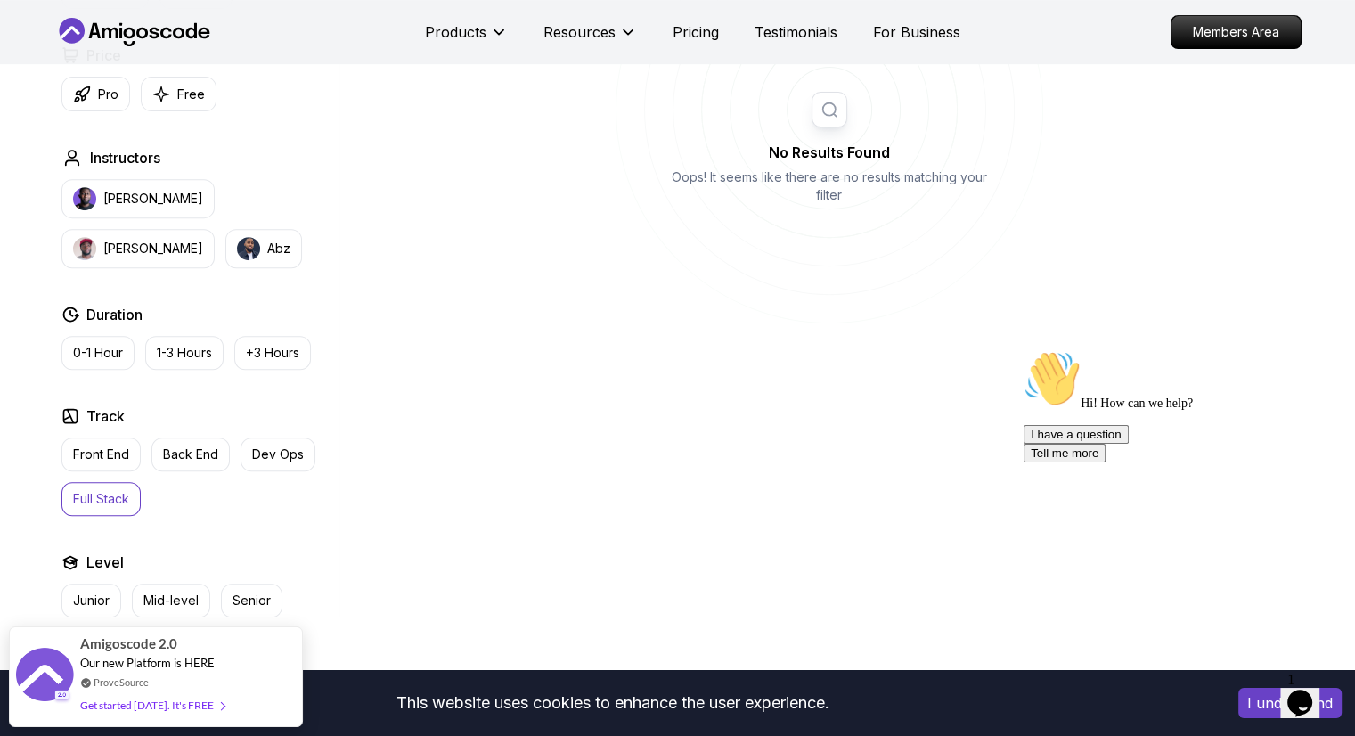
scroll to position [1069, 0]
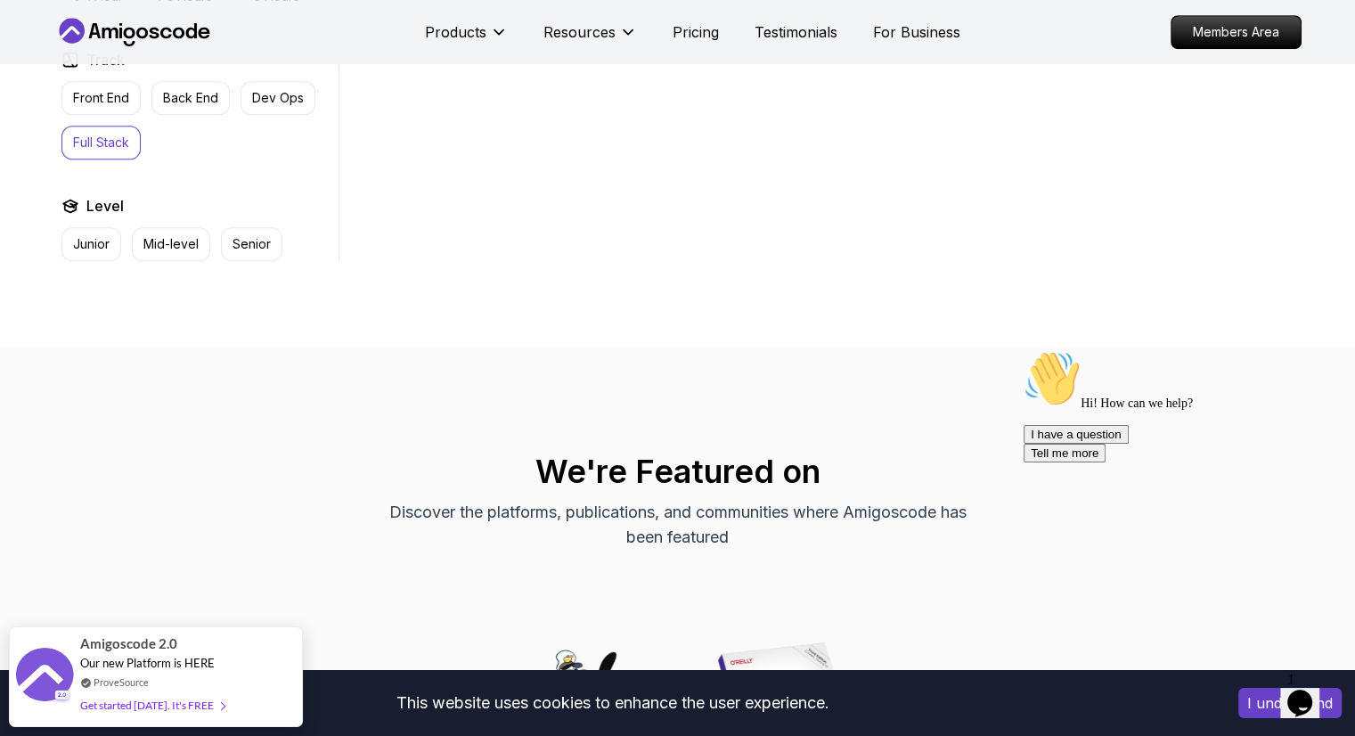
click at [102, 129] on button "Full Stack" at bounding box center [100, 143] width 79 height 34
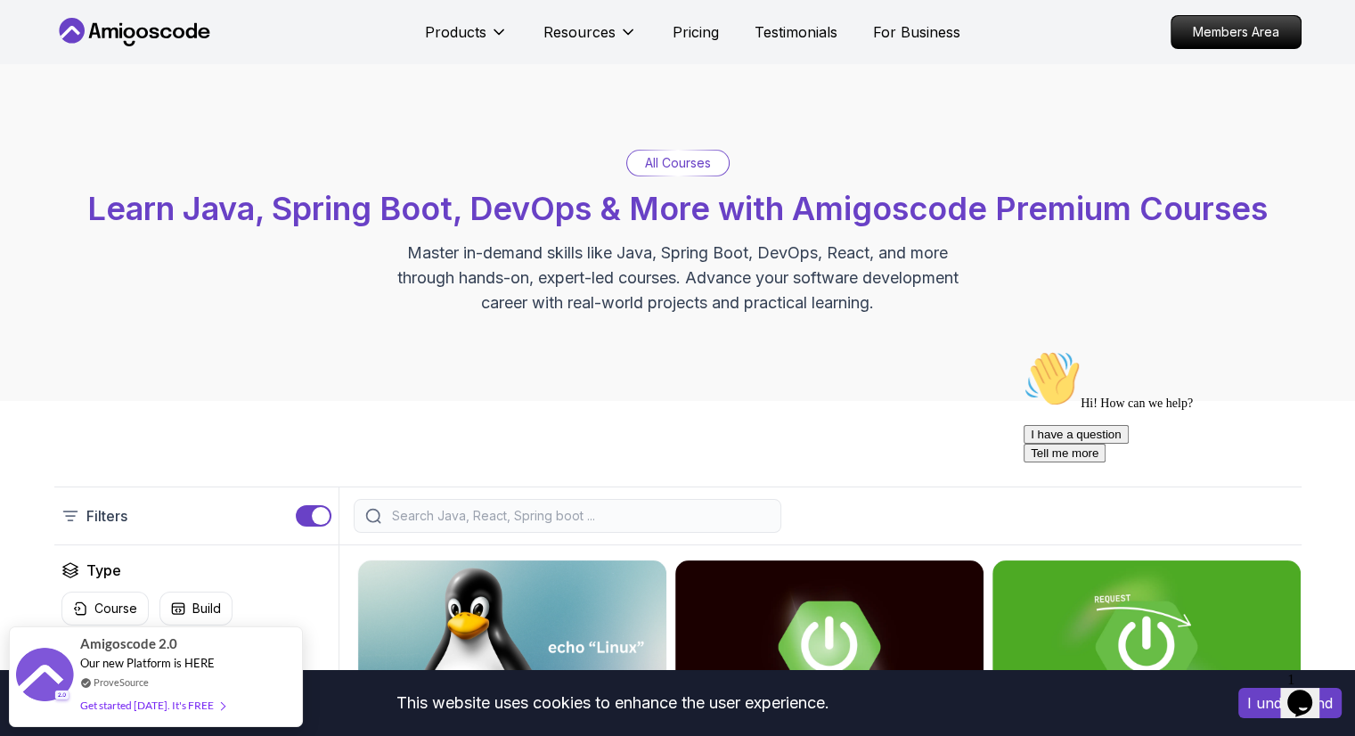
click at [655, 159] on p "All Courses" at bounding box center [678, 163] width 66 height 18
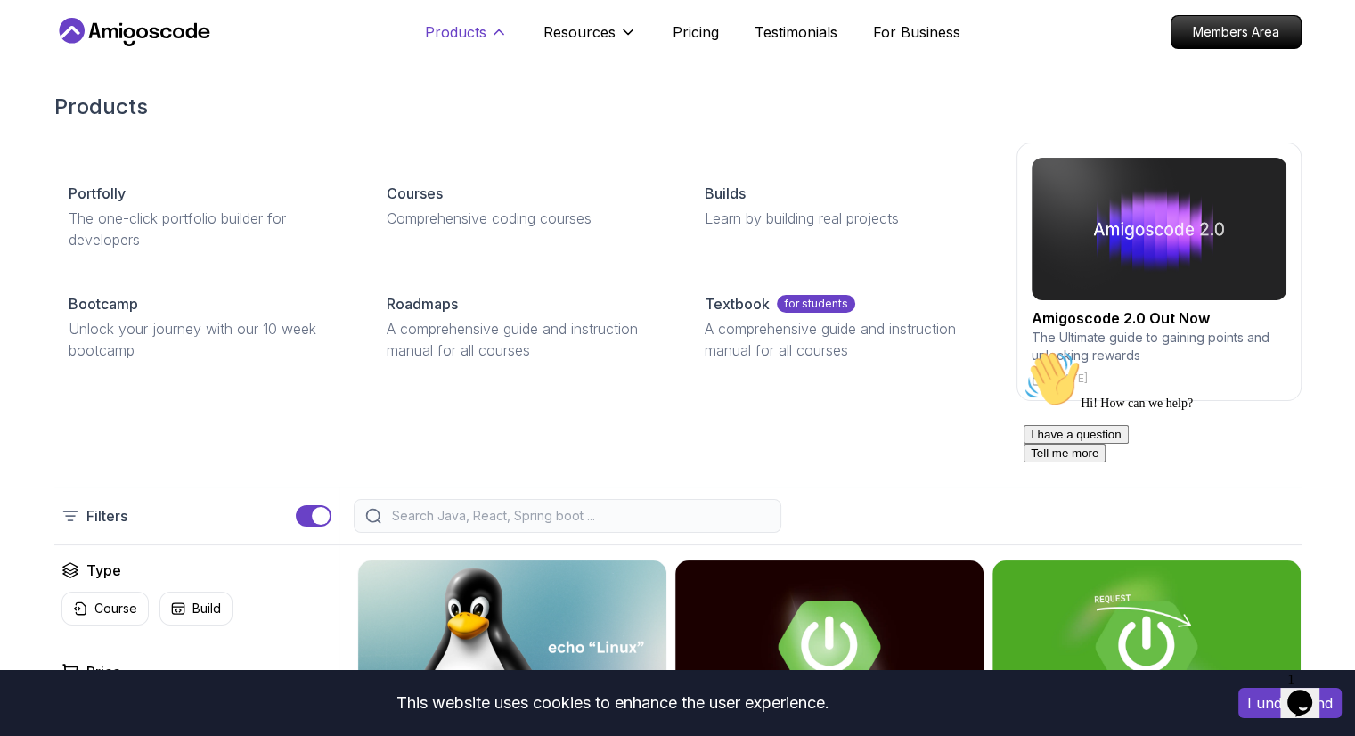
click at [457, 26] on p "Products" at bounding box center [455, 31] width 61 height 21
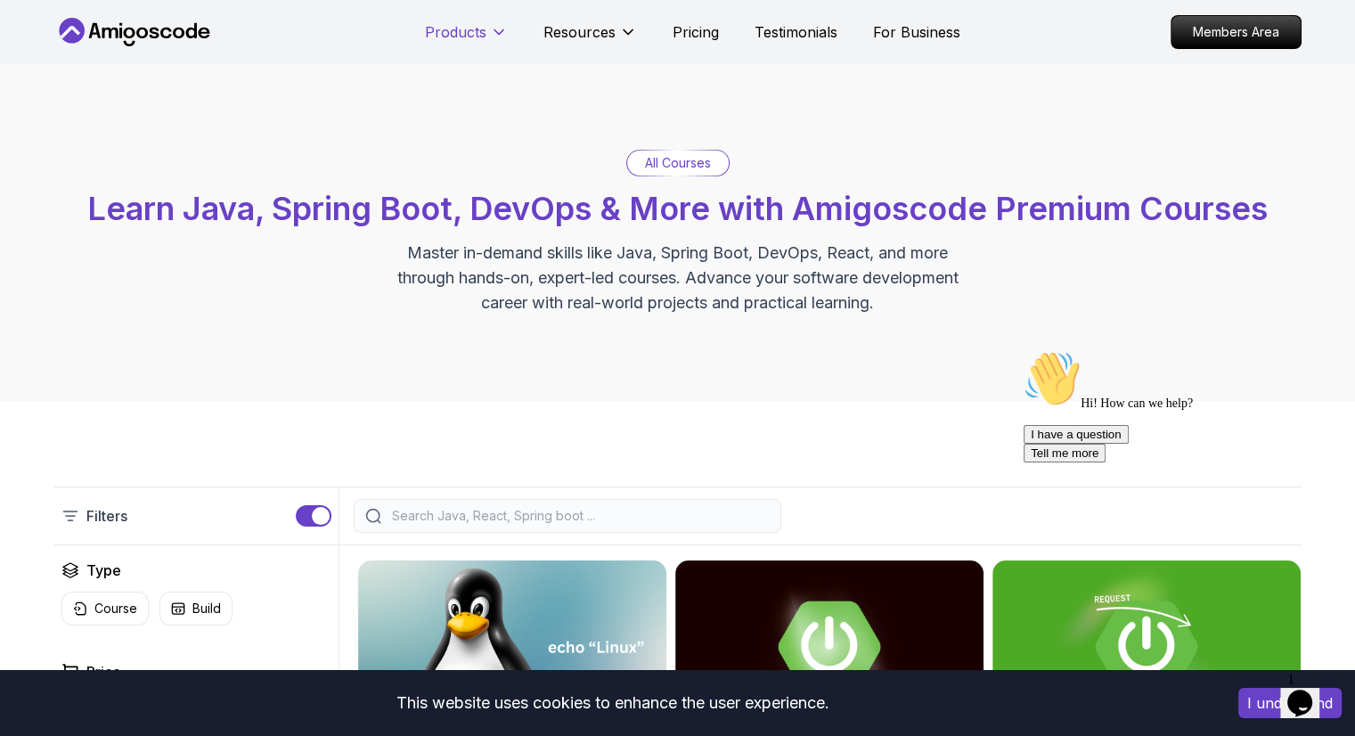
click at [457, 26] on p "Products" at bounding box center [455, 31] width 61 height 21
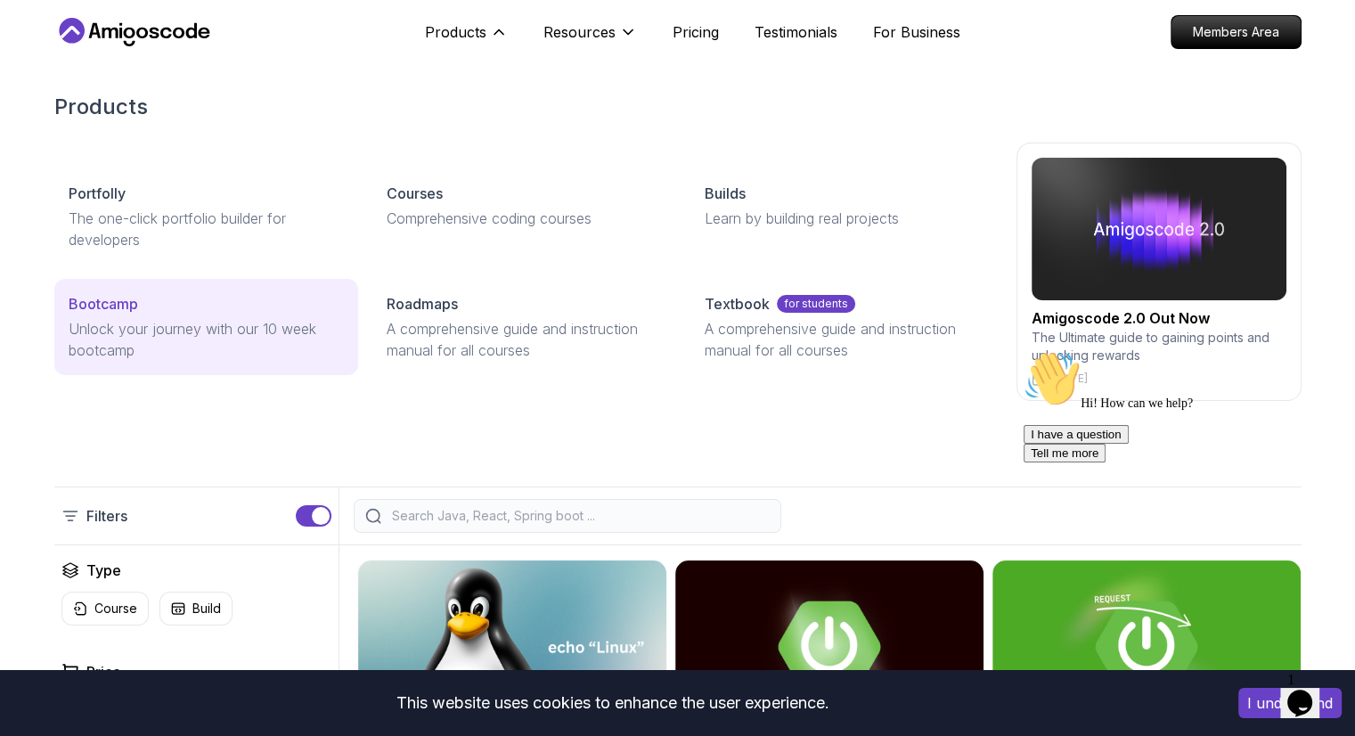
click at [217, 318] on p "Unlock your journey with our 10 week bootcamp" at bounding box center [206, 339] width 275 height 43
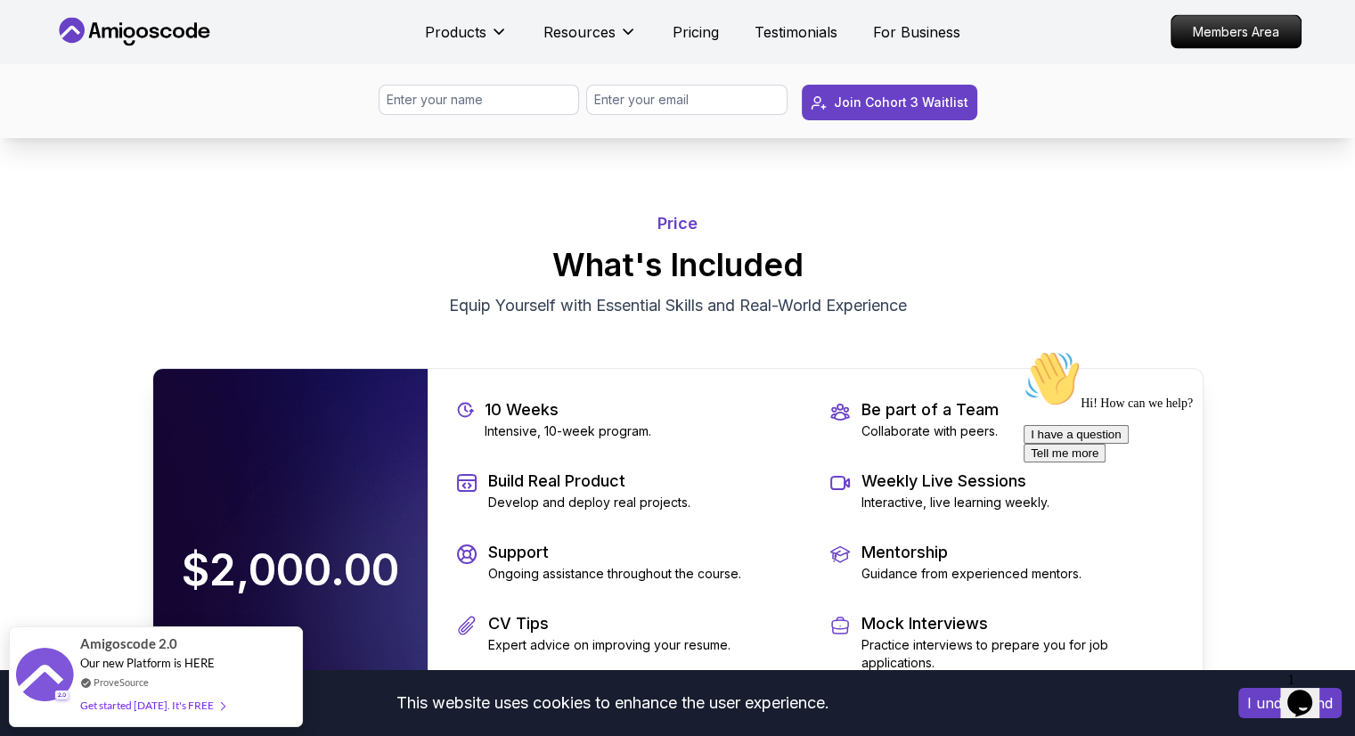
scroll to position [3742, 0]
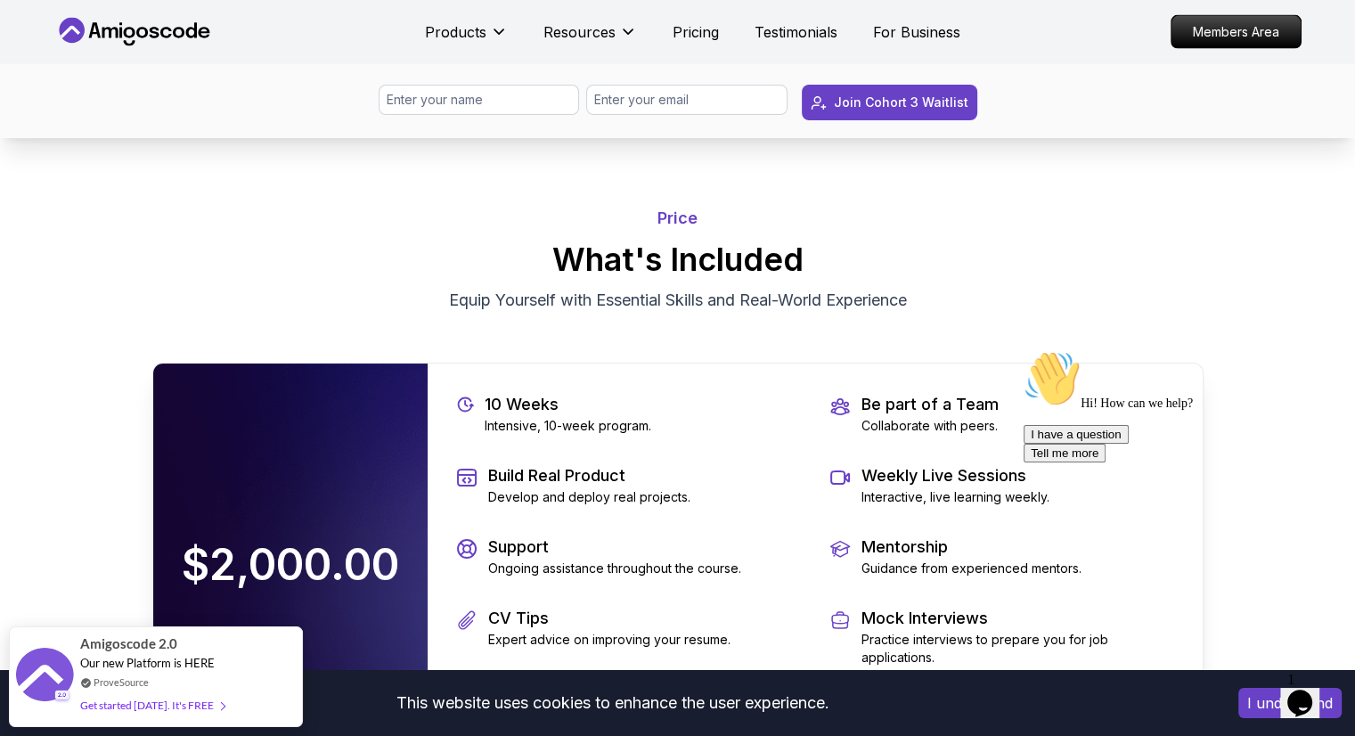
click at [1024, 350] on icon "Chat attention grabber" at bounding box center [1024, 350] width 0 height 0
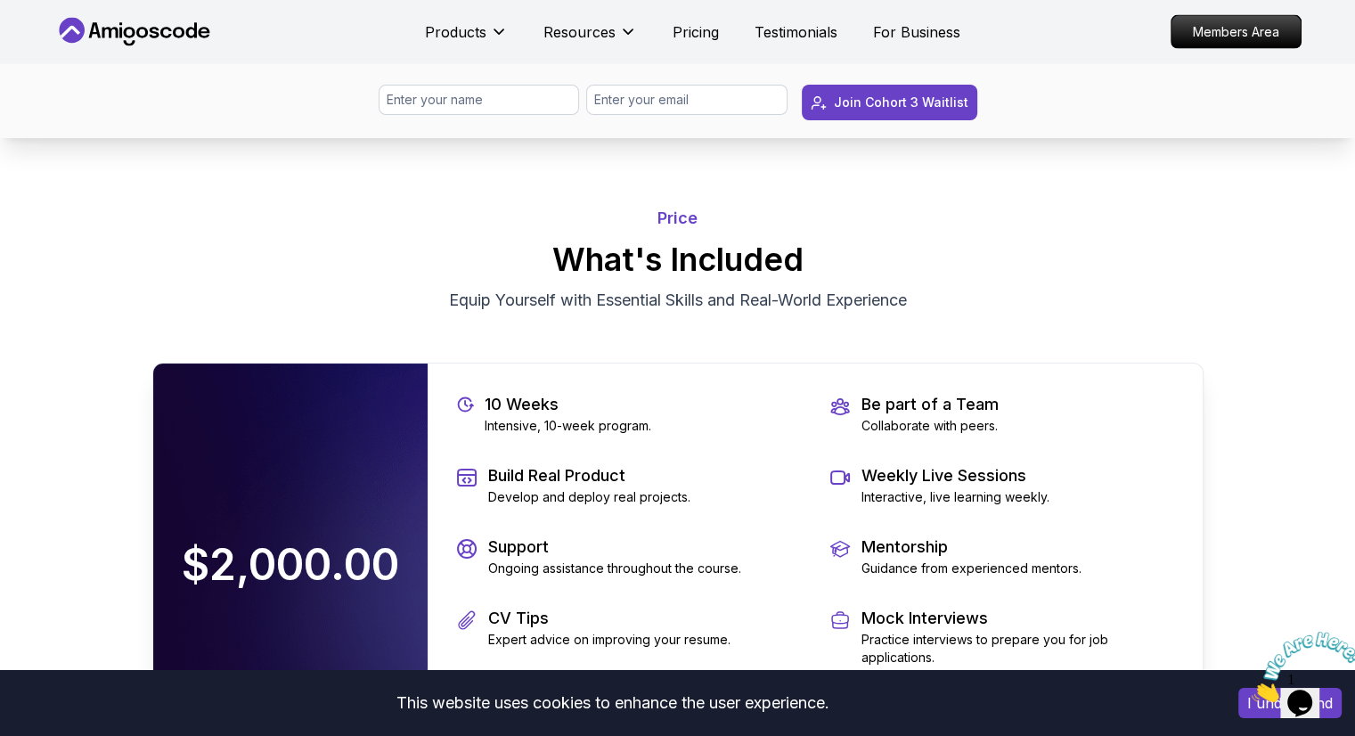
scroll to position [4009, 0]
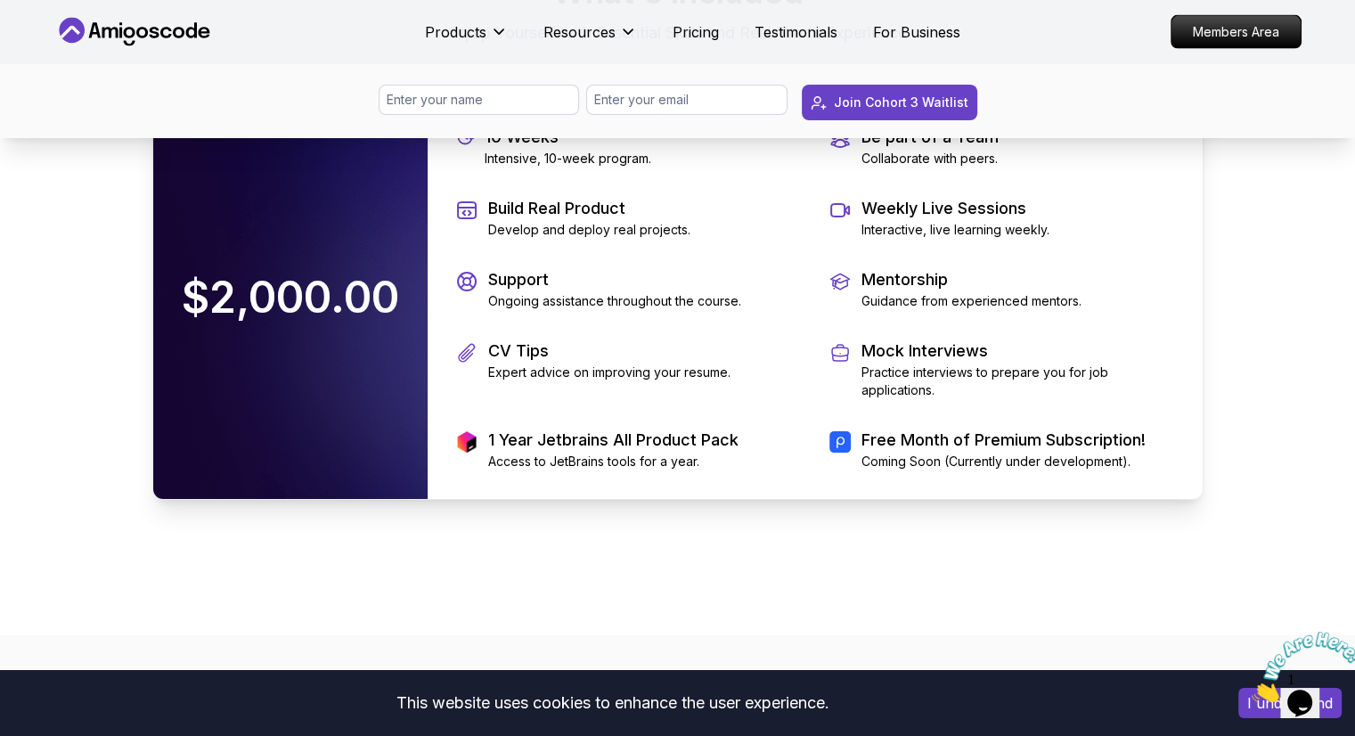
click at [772, 550] on div "Price What's Included Equip Yourself with Essential Skills and Real-World Exper…" at bounding box center [677, 209] width 1069 height 754
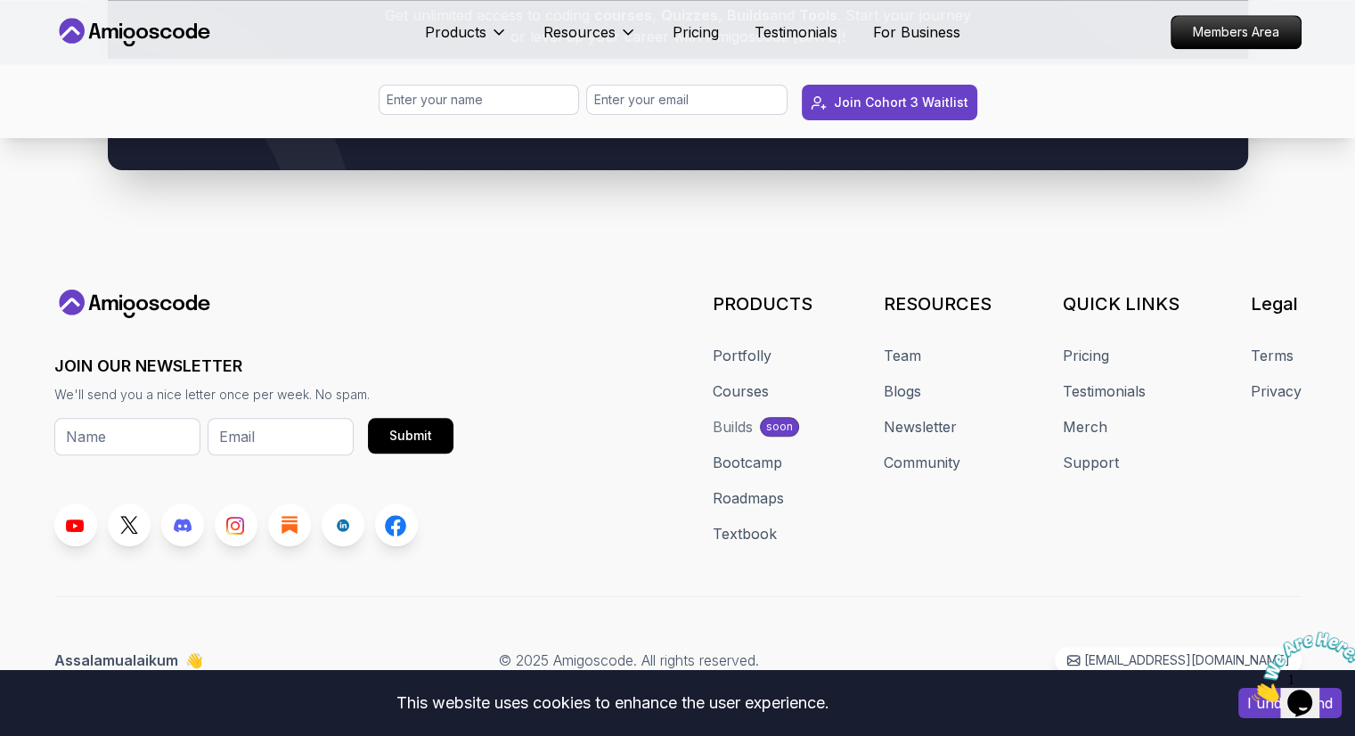
scroll to position [8646, 0]
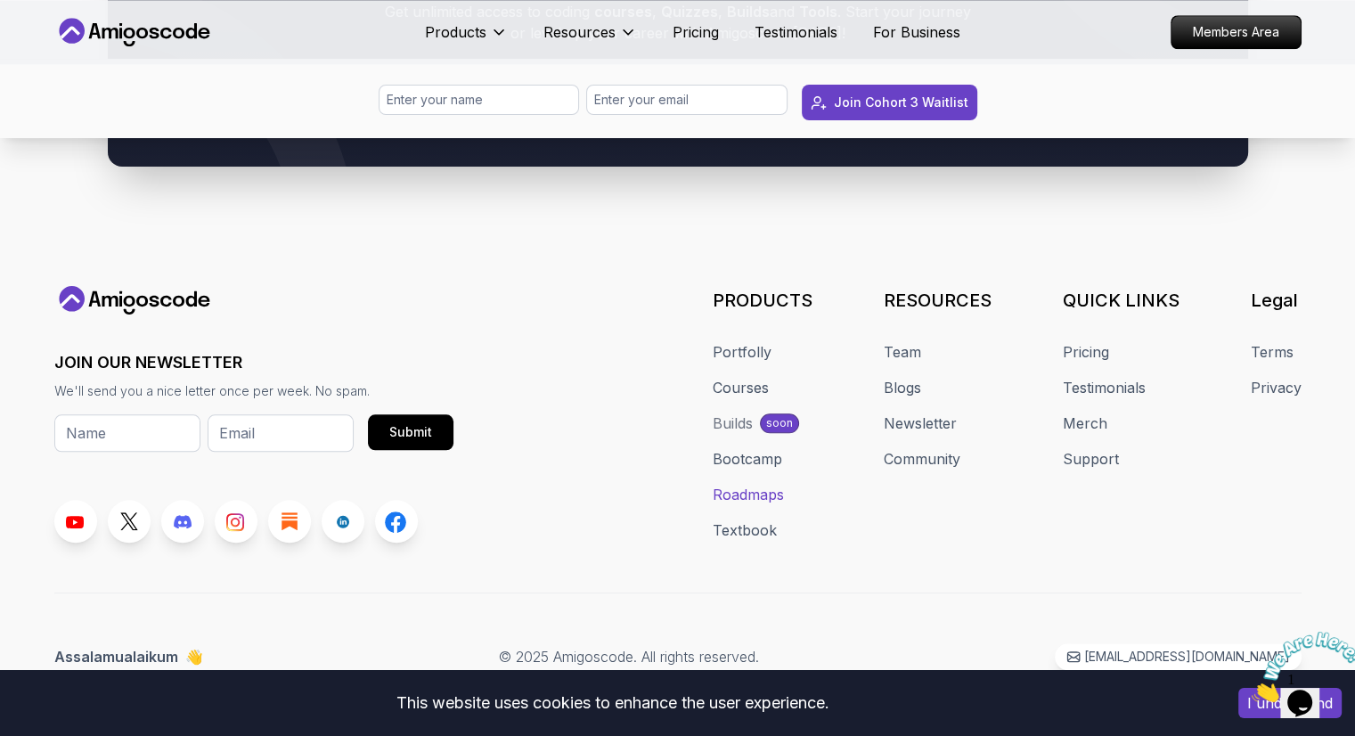
click at [732, 484] on link "Roadmaps" at bounding box center [748, 494] width 71 height 21
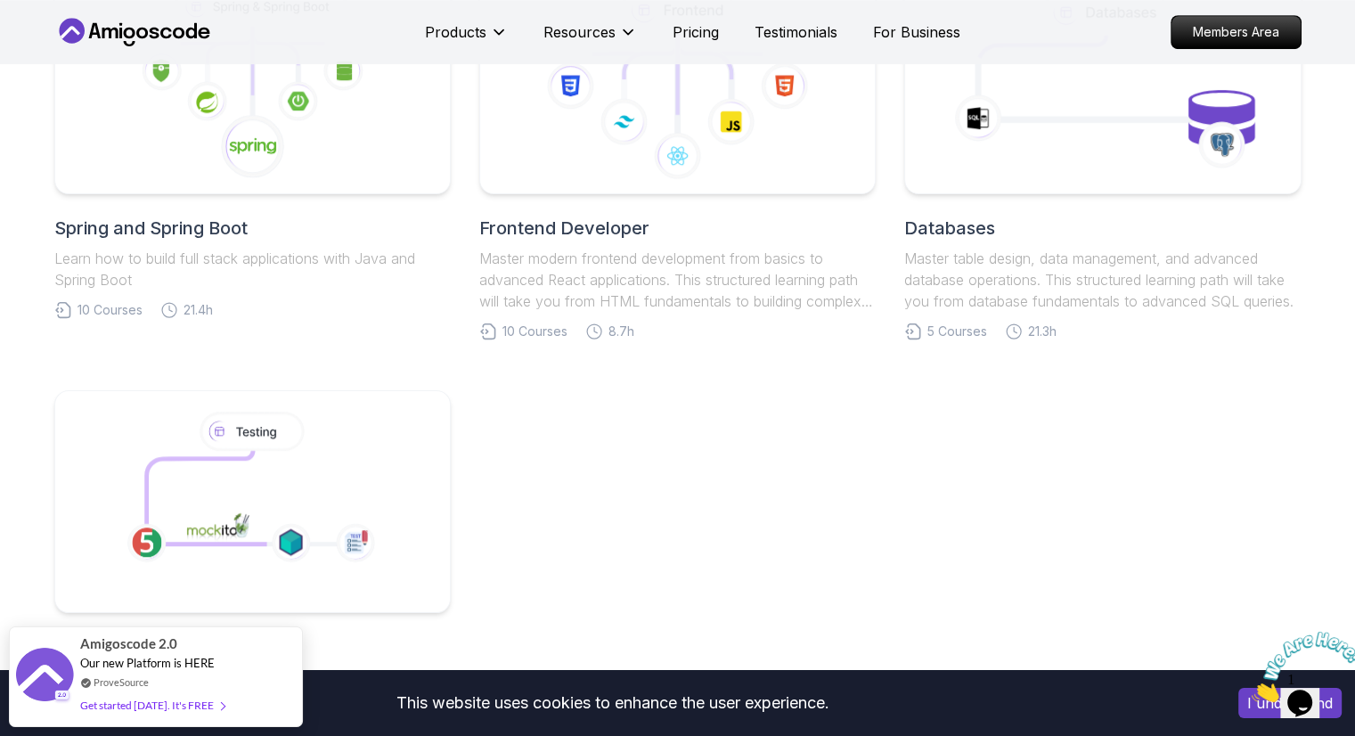
scroll to position [802, 0]
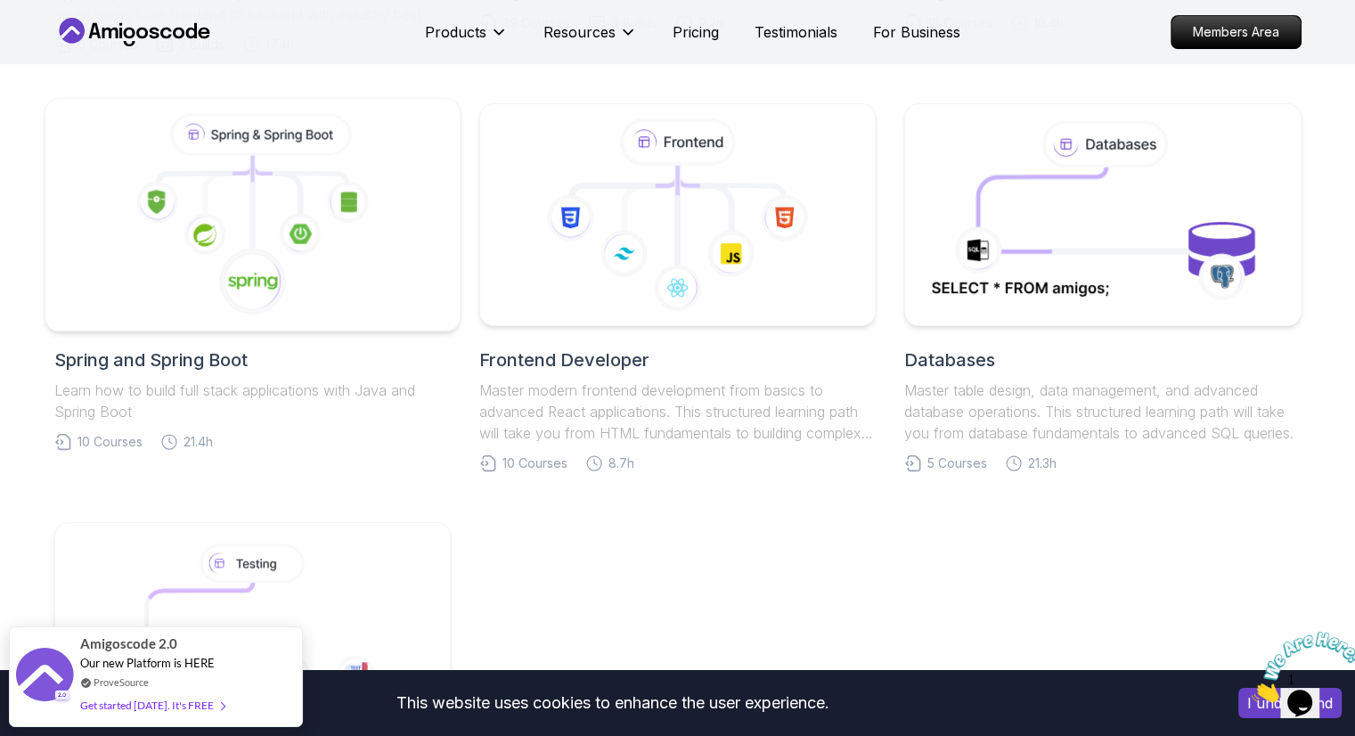
click at [346, 268] on icon at bounding box center [252, 215] width 385 height 202
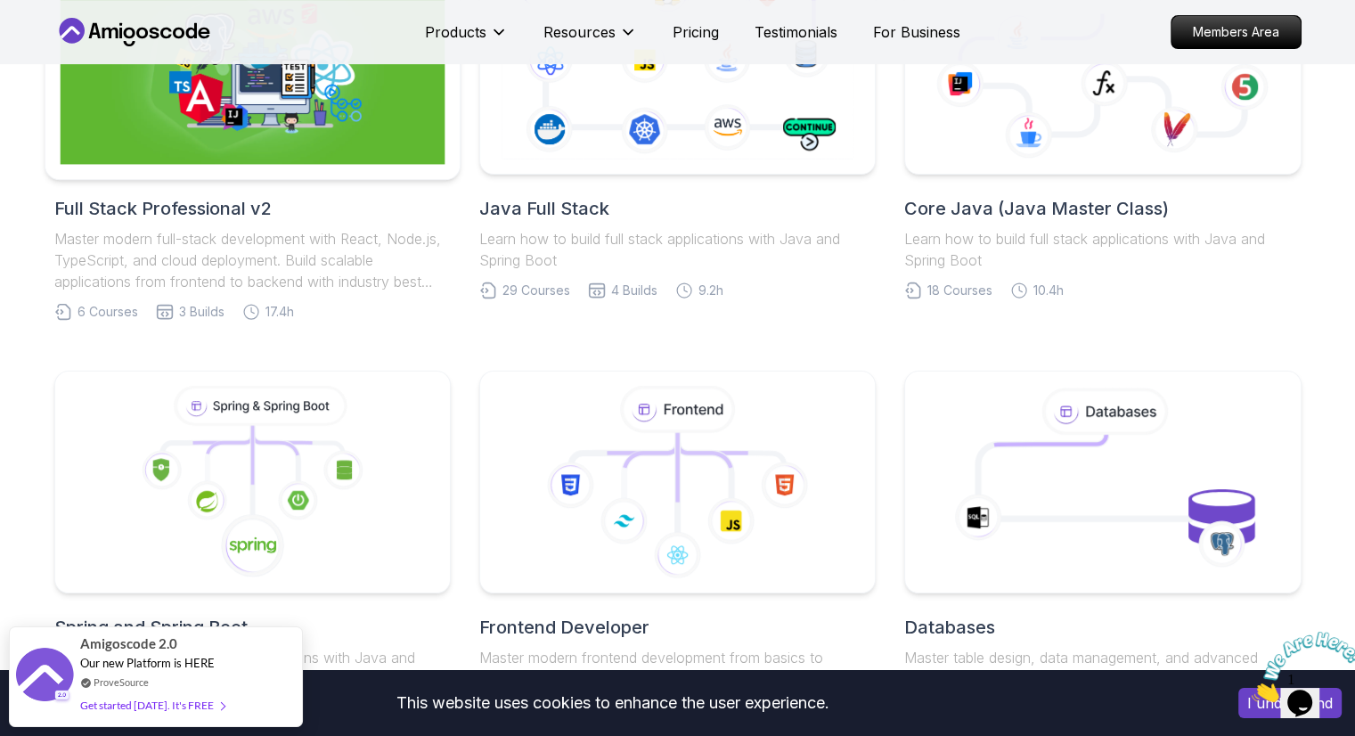
click at [168, 151] on img at bounding box center [252, 64] width 385 height 202
